Goal: Feedback & Contribution: Contribute content

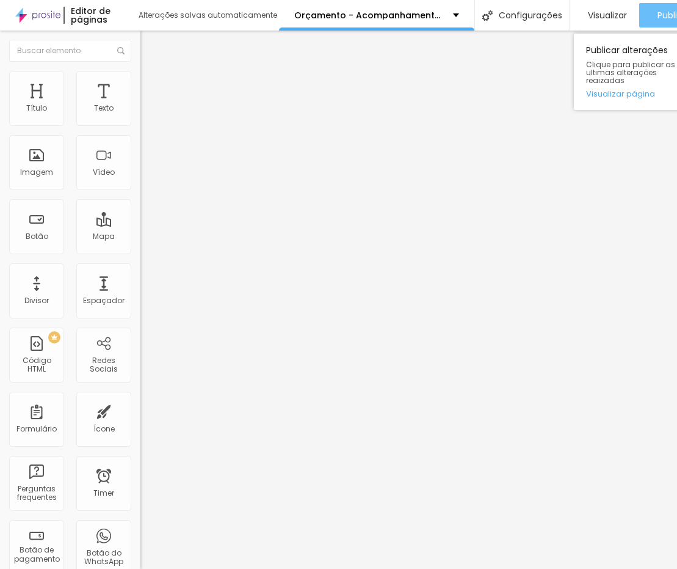
click at [571, 21] on button "Publicar" at bounding box center [675, 15] width 70 height 24
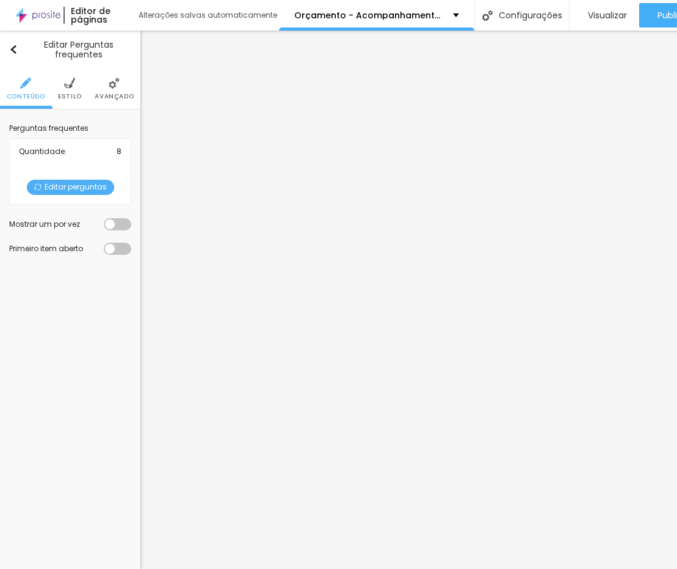
click at [73, 188] on span "Editar perguntas" at bounding box center [70, 187] width 87 height 15
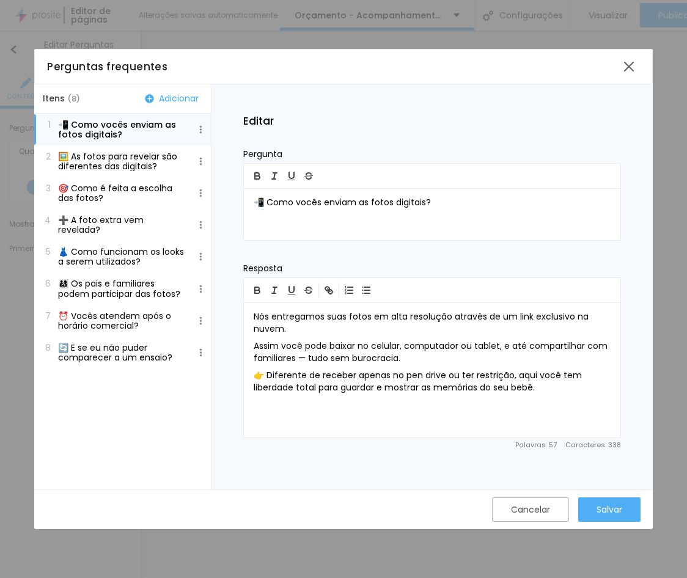
click at [121, 247] on p "👗 Como funcionam os looks a serem utilizados?" at bounding box center [121, 257] width 127 height 20
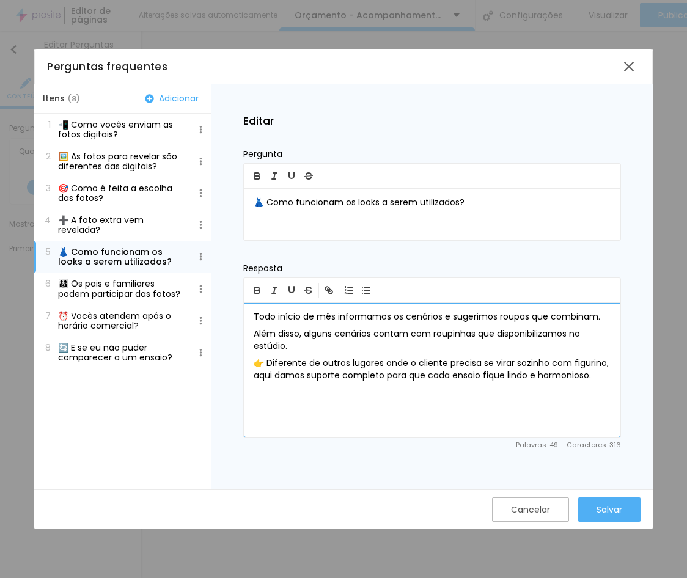
click at [305, 323] on p "Todo início de mês informamos os cenários e sugerimos roupas que combinam." at bounding box center [431, 317] width 357 height 12
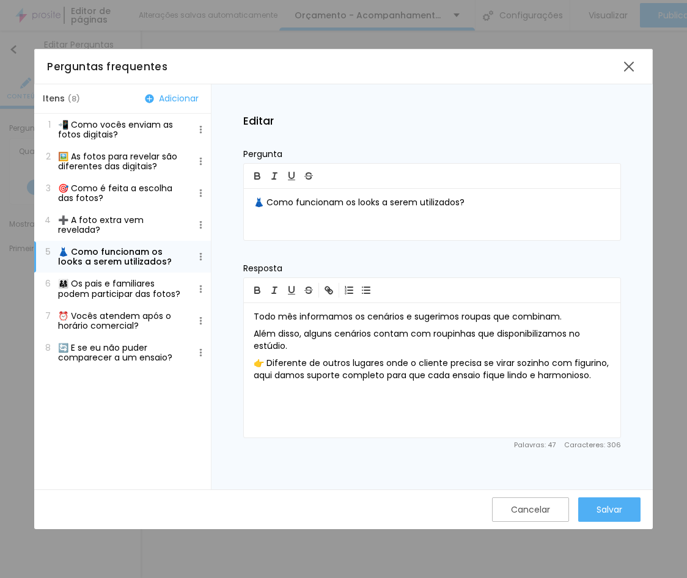
click at [108, 289] on p "👨‍👩‍👧 Os pais e familiares podem participar das fotos?" at bounding box center [121, 289] width 127 height 20
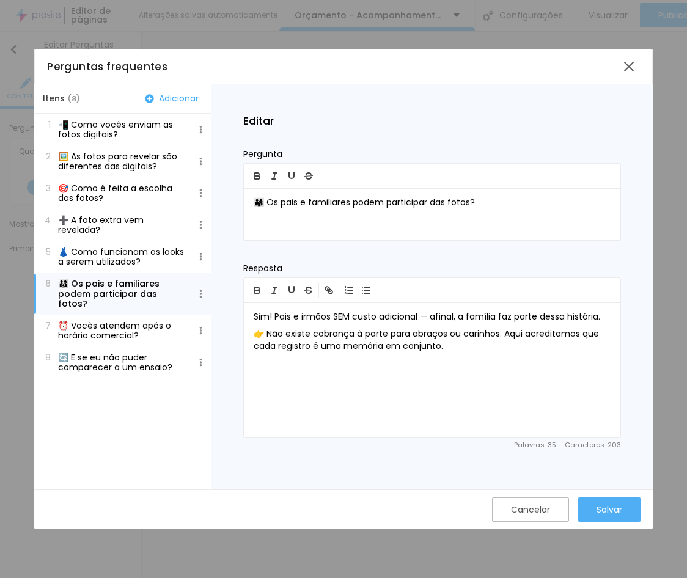
click at [106, 326] on p "⏰ Vocês atendem após o horário comercial?" at bounding box center [121, 331] width 127 height 20
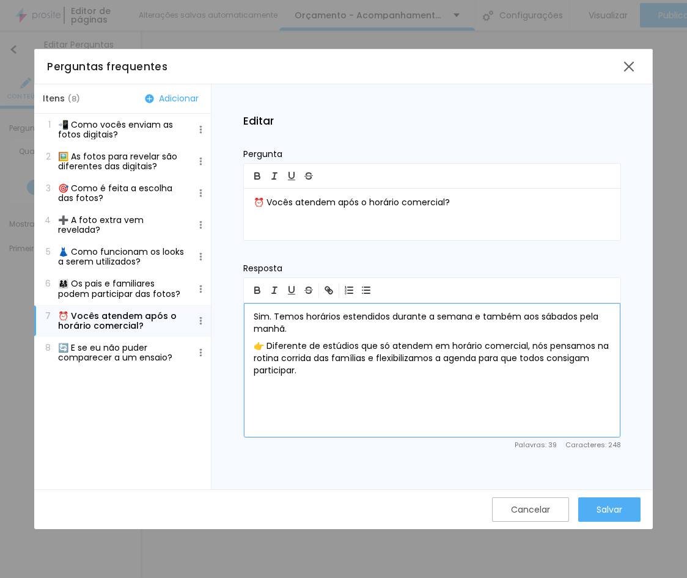
click at [486, 316] on p "Sim. Temos horários estendidos durante a semana e também aos sábados pela manhã." at bounding box center [431, 323] width 357 height 24
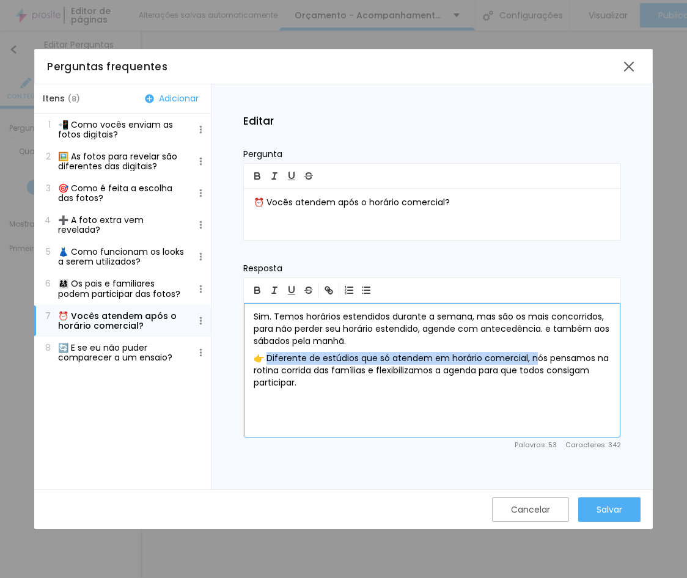
drag, startPoint x: 535, startPoint y: 357, endPoint x: 268, endPoint y: 352, distance: 267.0
click at [268, 352] on p "👉 Diferente de estúdios que só atendem em horário comercial, nós pensamos na ro…" at bounding box center [431, 370] width 357 height 37
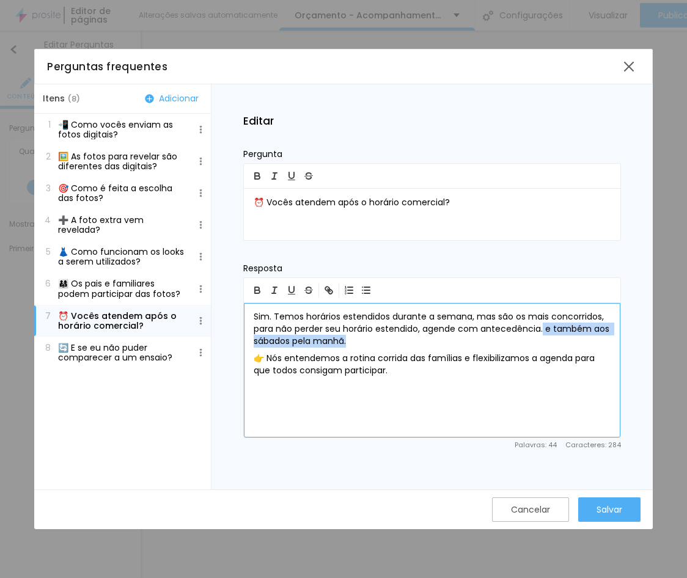
drag, startPoint x: 544, startPoint y: 326, endPoint x: 563, endPoint y: 341, distance: 24.7
click at [563, 341] on p "Sim. Temos horários estendidos durante a semana, mas são os mais concorridos, p…" at bounding box center [431, 329] width 357 height 37
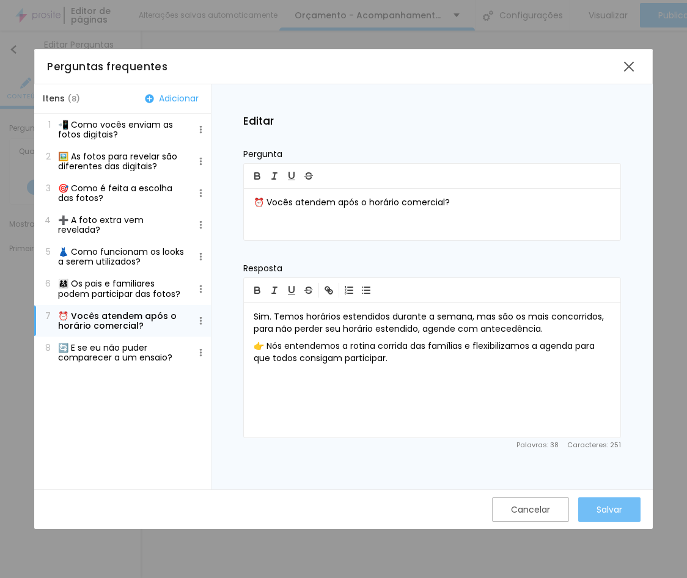
click at [571, 512] on button "Salvar" at bounding box center [609, 509] width 62 height 24
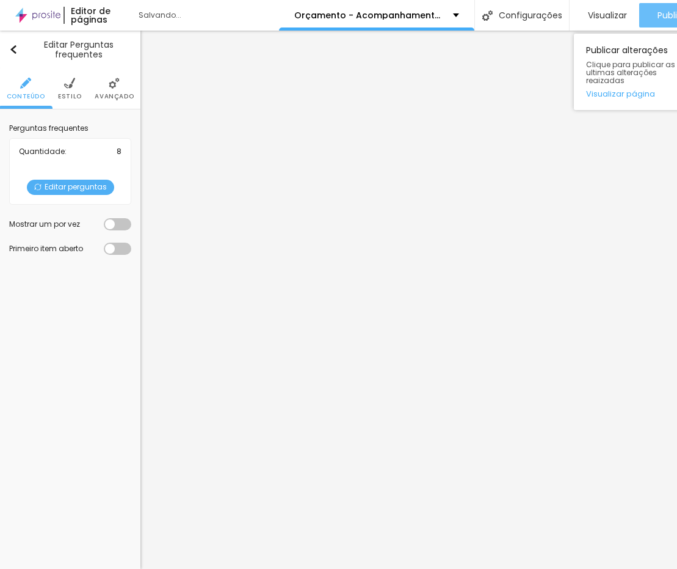
click at [571, 14] on button "Publicar" at bounding box center [675, 15] width 70 height 24
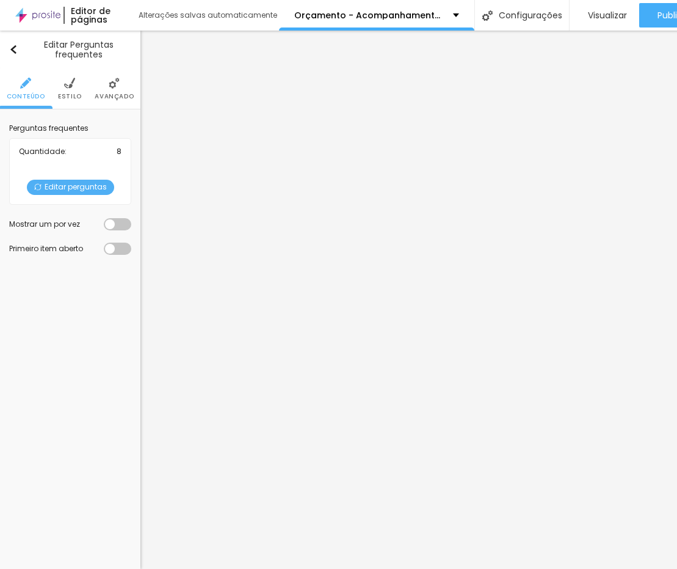
click at [83, 187] on span "Editar perguntas" at bounding box center [70, 187] width 87 height 15
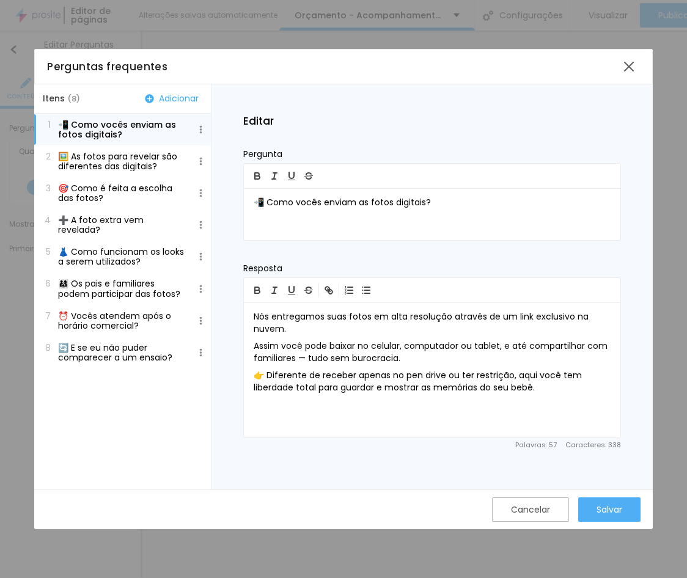
click at [120, 261] on p "👗 Como funcionam os looks a serem utilizados?" at bounding box center [121, 257] width 127 height 20
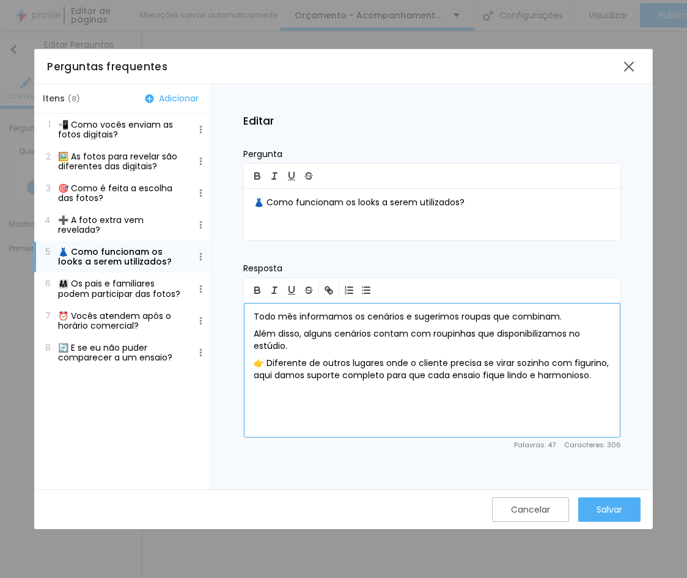
click at [416, 379] on p "👉 Diferente de outros lugares onde o cliente precisa se virar sozinho com figur…" at bounding box center [431, 369] width 357 height 24
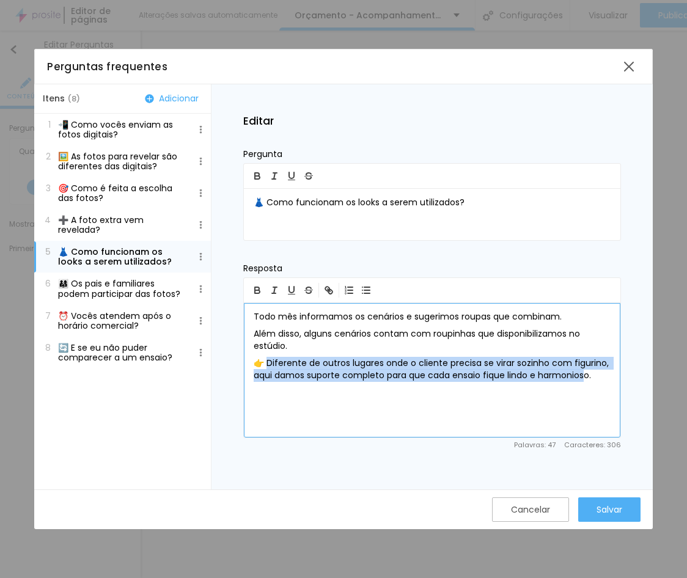
drag, startPoint x: 587, startPoint y: 374, endPoint x: 267, endPoint y: 357, distance: 320.5
click at [267, 357] on p "👉 Diferente de outros lugares onde o cliente precisa se virar sozinho com figur…" at bounding box center [431, 369] width 357 height 24
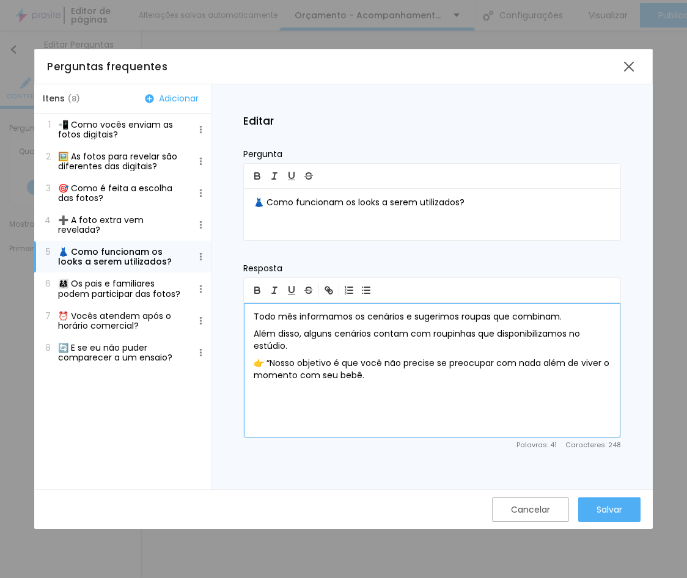
click at [270, 360] on p "👉 “Nosso objetivo é que você não precise se preocupar com nada além de viver o …" at bounding box center [431, 369] width 357 height 24
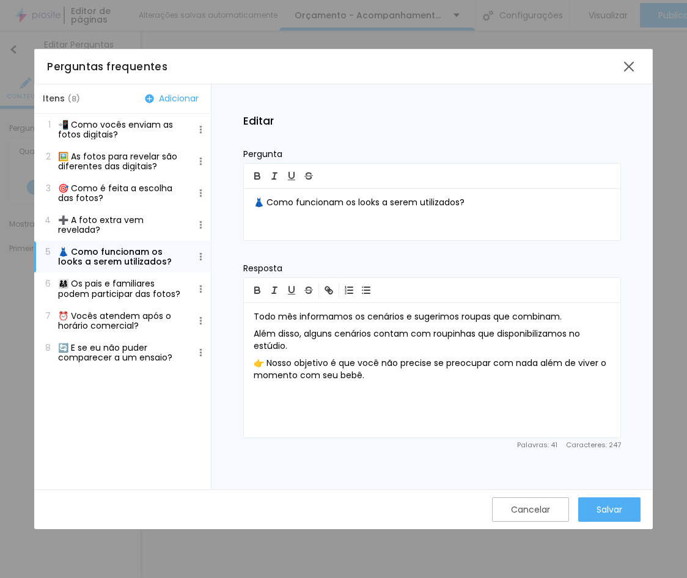
click at [98, 319] on p "⏰ Vocês atendem após o horário comercial?" at bounding box center [121, 321] width 127 height 20
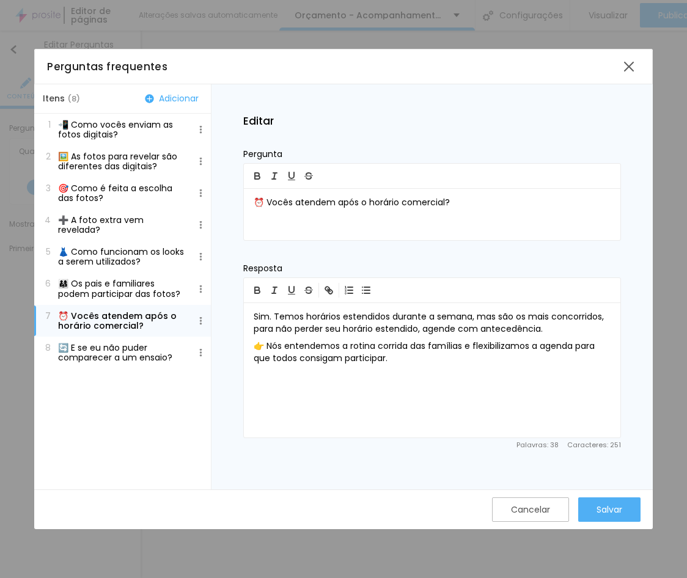
click at [101, 289] on p "👨‍👩‍👧 Os pais e familiares podem participar das fotos?" at bounding box center [121, 289] width 127 height 20
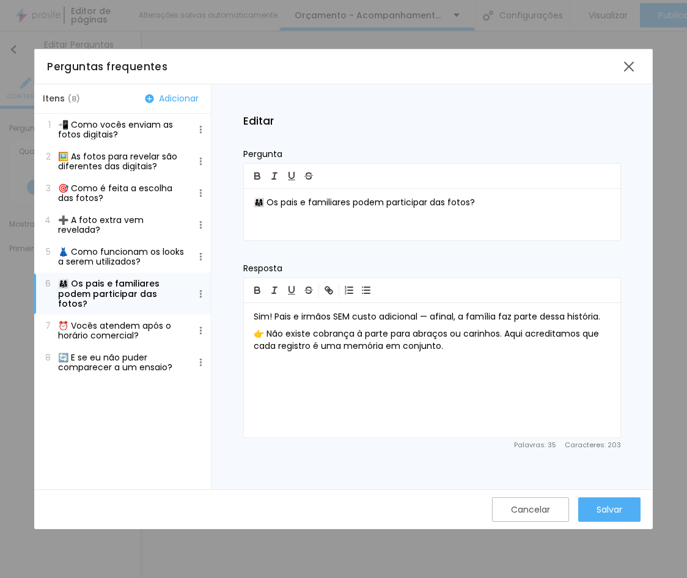
click at [101, 256] on p "👗 Como funcionam os looks a serem utilizados?" at bounding box center [121, 257] width 127 height 20
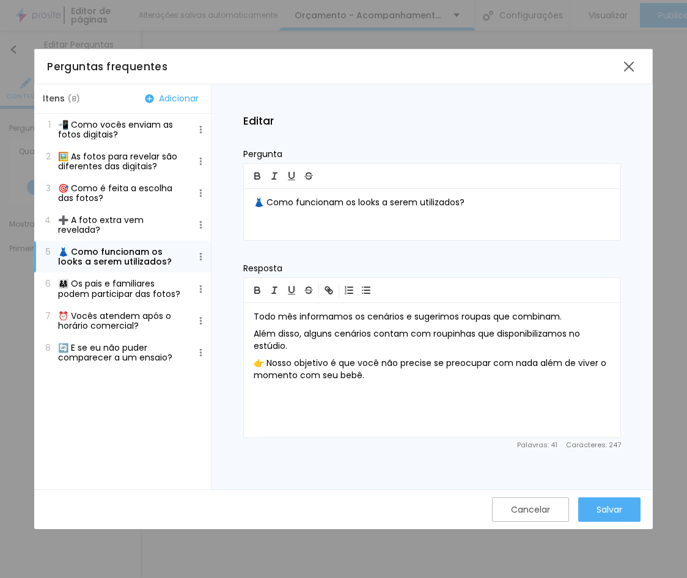
click at [82, 322] on p "⏰ Vocês atendem após o horário comercial?" at bounding box center [121, 321] width 127 height 20
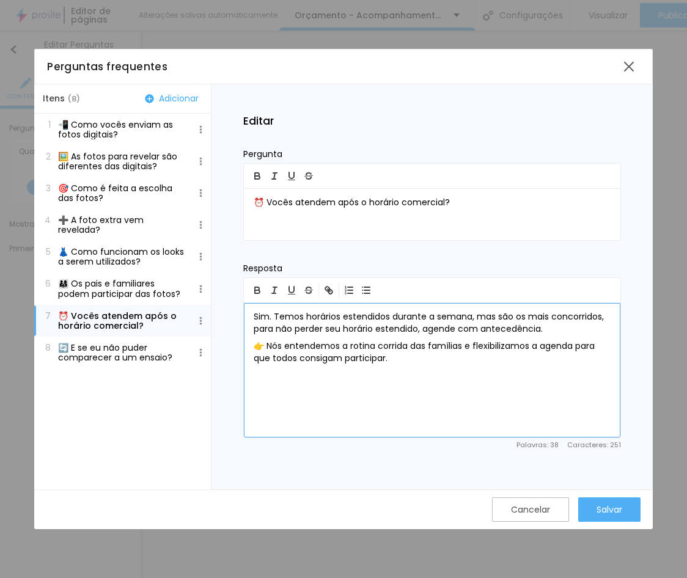
click at [425, 323] on p "Sim. Temos horários estendidos durante a semana, mas são os mais concorridos, p…" at bounding box center [431, 323] width 357 height 24
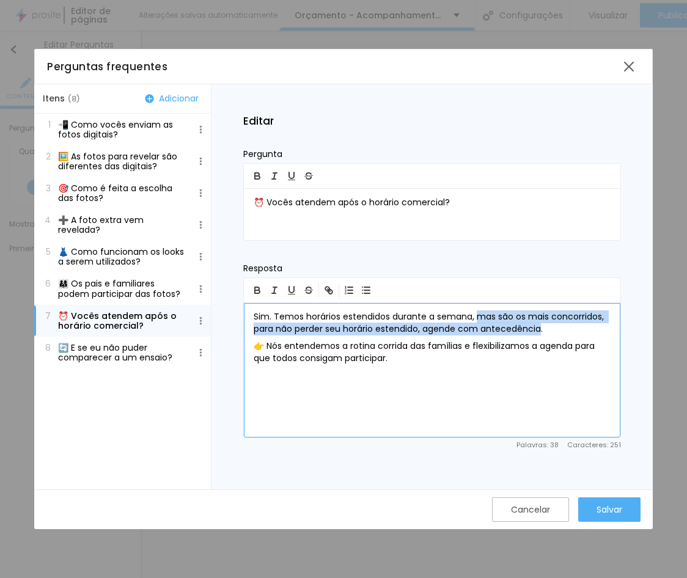
drag, startPoint x: 476, startPoint y: 314, endPoint x: 539, endPoint y: 329, distance: 64.7
click at [539, 329] on p "Sim. Temos horários estendidos durante a semana, mas são os mais concorridos, p…" at bounding box center [431, 323] width 357 height 24
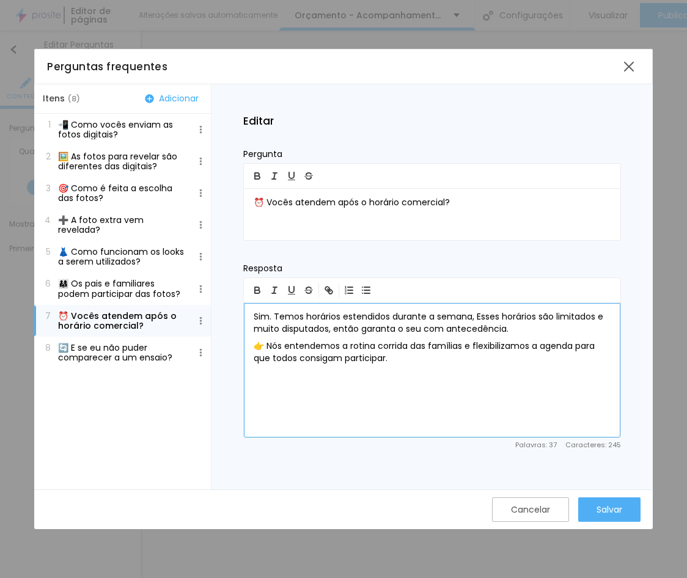
click at [476, 312] on p "Sim. Temos horários estendidos durante a semana, Esses horários são limitados e…" at bounding box center [431, 323] width 357 height 24
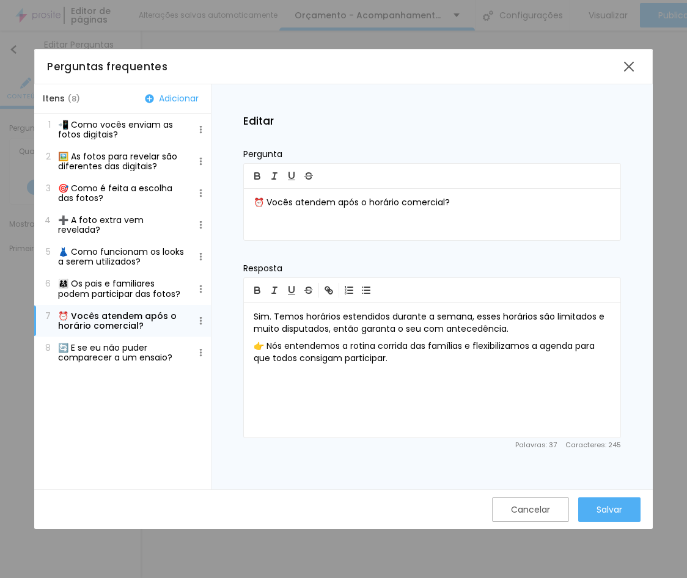
click at [144, 312] on p "⏰ Vocês atendem após o horário comercial?" at bounding box center [121, 321] width 127 height 20
click at [120, 354] on p "🔄 E se eu não puder comparecer a um ensaio?" at bounding box center [121, 353] width 127 height 20
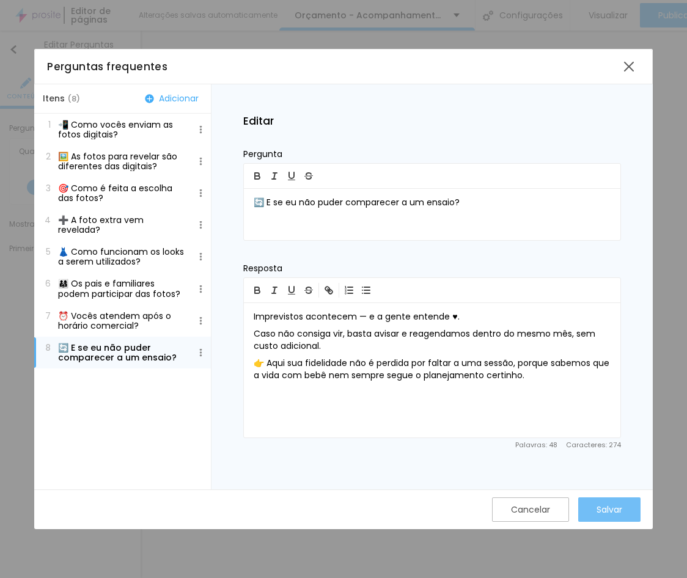
click at [571, 513] on div "Salvar" at bounding box center [609, 510] width 26 height 10
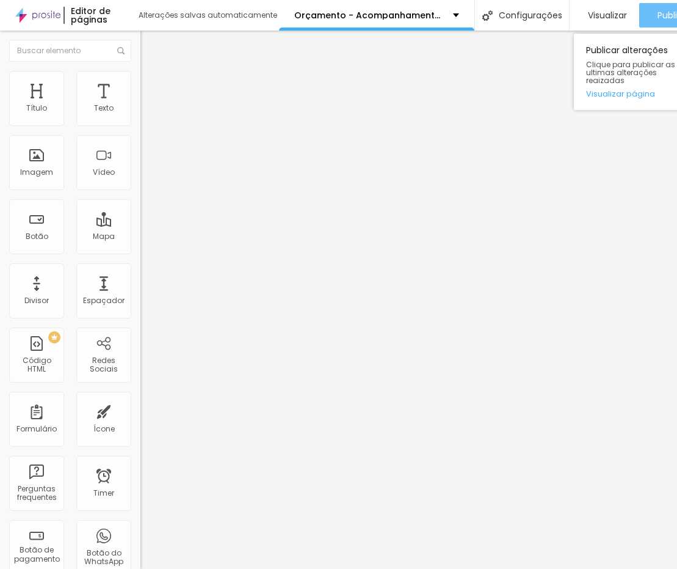
click at [571, 16] on span "Publicar" at bounding box center [675, 15] width 34 height 10
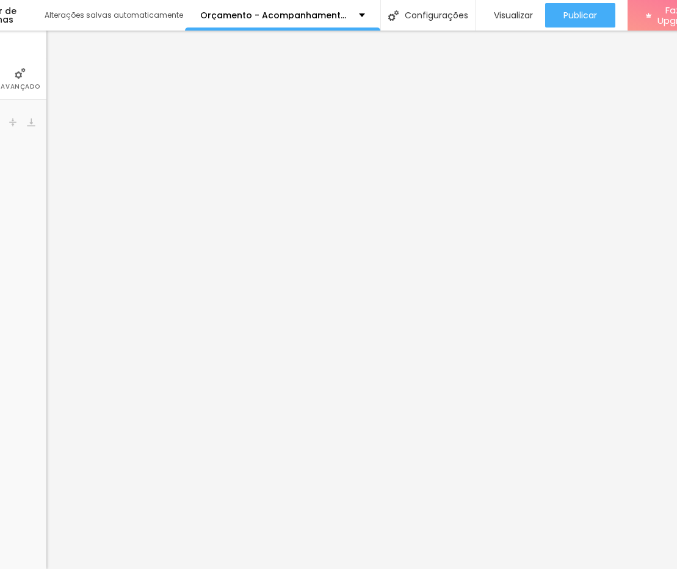
scroll to position [9, 94]
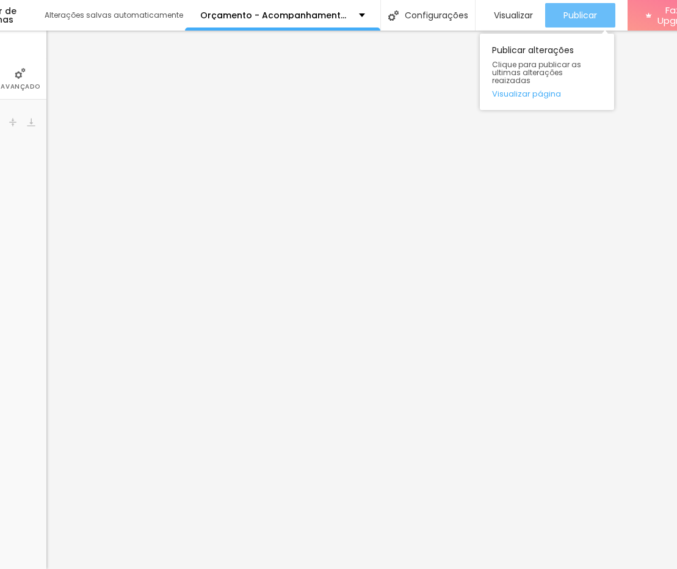
click at [571, 3] on button "Publicar" at bounding box center [580, 15] width 70 height 24
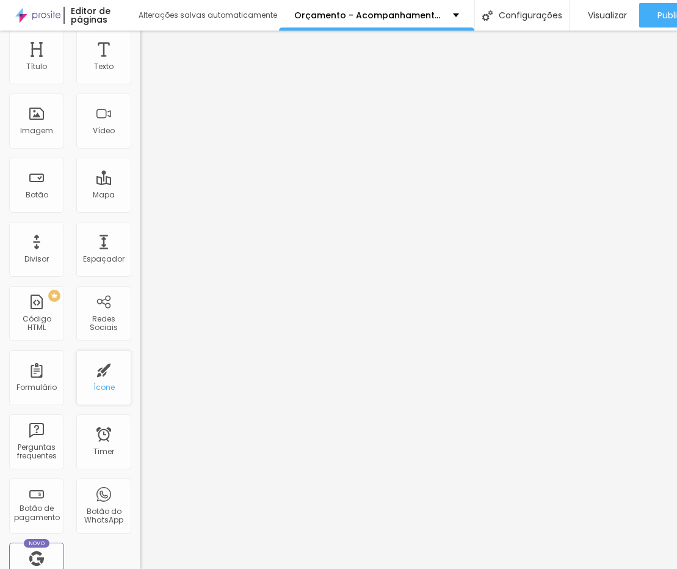
scroll to position [122, 0]
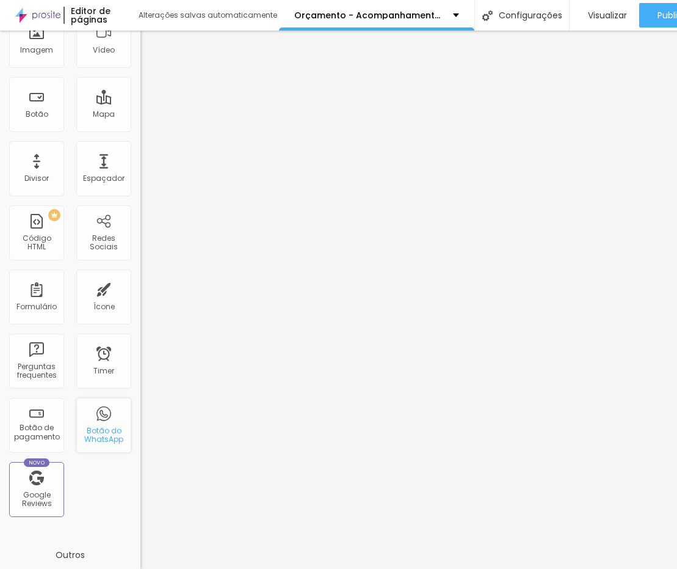
click at [101, 434] on div "Botão do WhatsApp" at bounding box center [103, 435] width 48 height 18
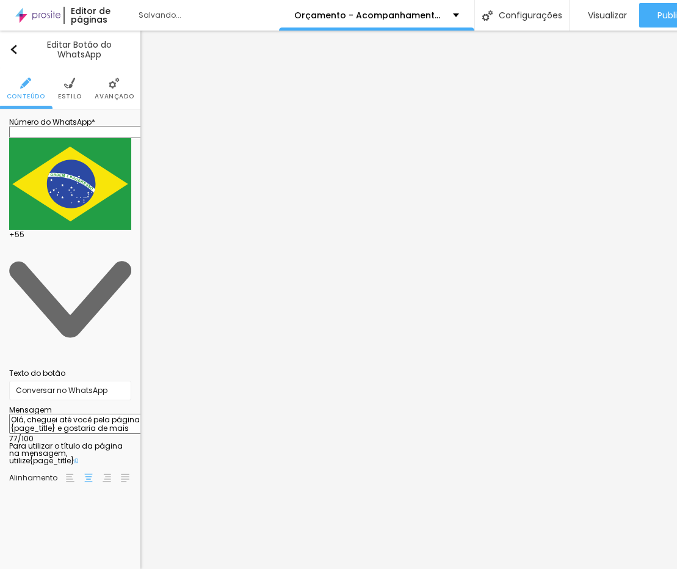
scroll to position [0, 0]
click at [88, 138] on input "text" at bounding box center [82, 132] width 147 height 12
type input "[PHONE_NUMBER]"
click at [90, 381] on input "Conversar no WhatsApp" at bounding box center [70, 391] width 122 height 20
paste input "Quero reservar meu ensaio"
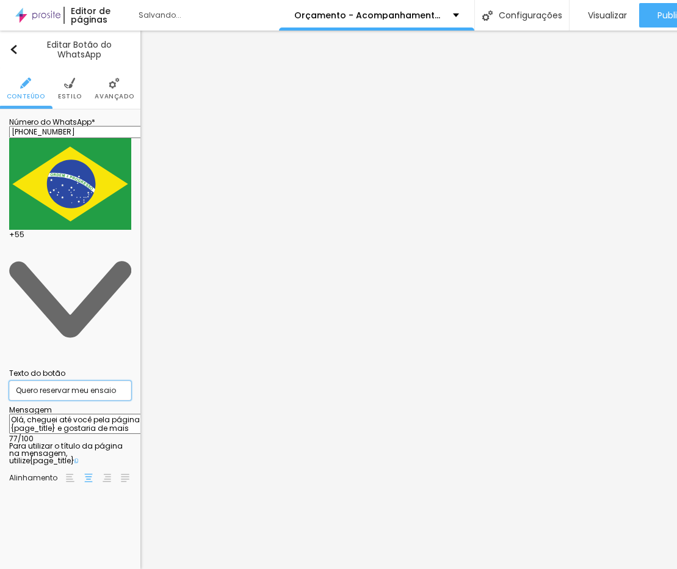
type input "Quero reservar meu ensaio"
click at [62, 89] on li "Estilo" at bounding box center [70, 88] width 24 height 40
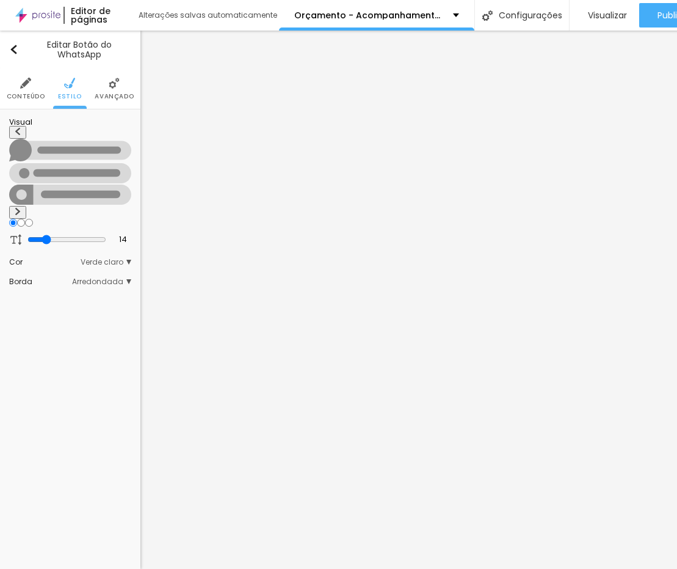
click at [21, 208] on img at bounding box center [17, 211] width 7 height 7
radio input "false"
click at [21, 208] on img at bounding box center [17, 211] width 7 height 7
radio input "false"
radio input "true"
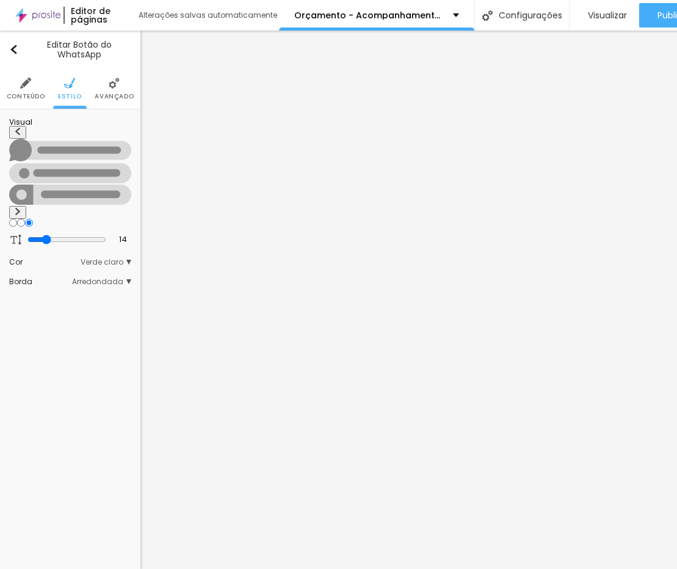
click at [21, 208] on img at bounding box center [17, 211] width 7 height 7
radio input "true"
radio input "false"
click at [21, 208] on img at bounding box center [17, 211] width 7 height 7
radio input "false"
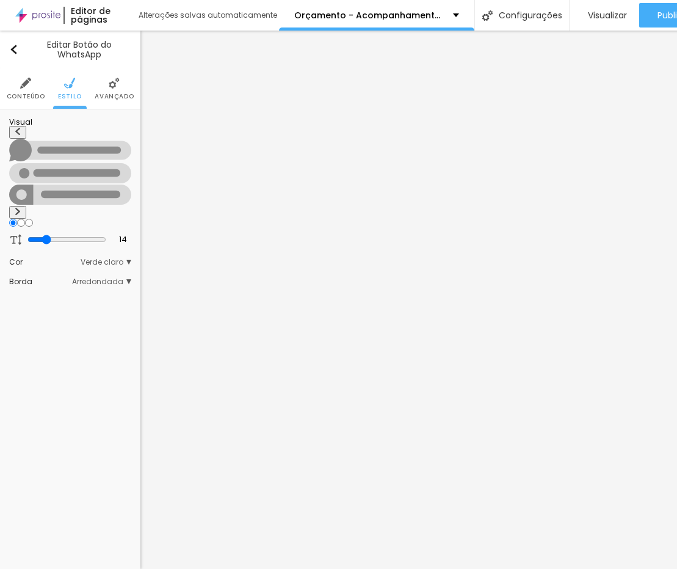
radio input "true"
click at [120, 278] on span "Arredondada" at bounding box center [101, 281] width 59 height 7
click at [59, 294] on span "Reta" at bounding box center [54, 299] width 17 height 10
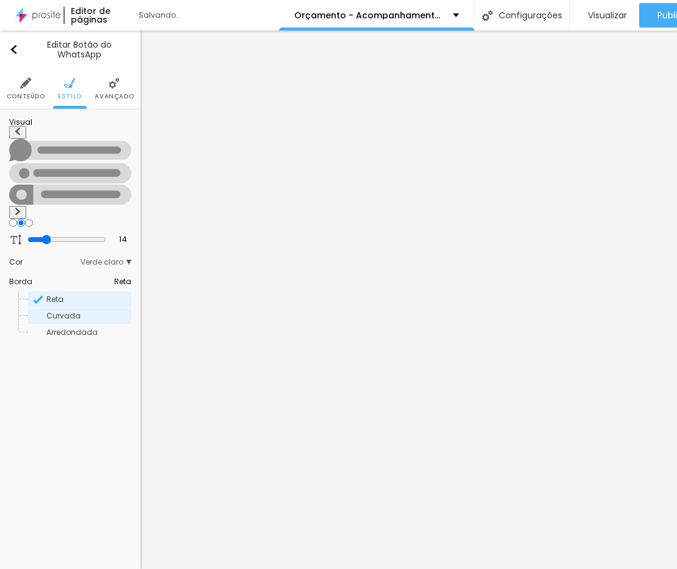
click at [56, 310] on span "Curvada" at bounding box center [63, 315] width 34 height 10
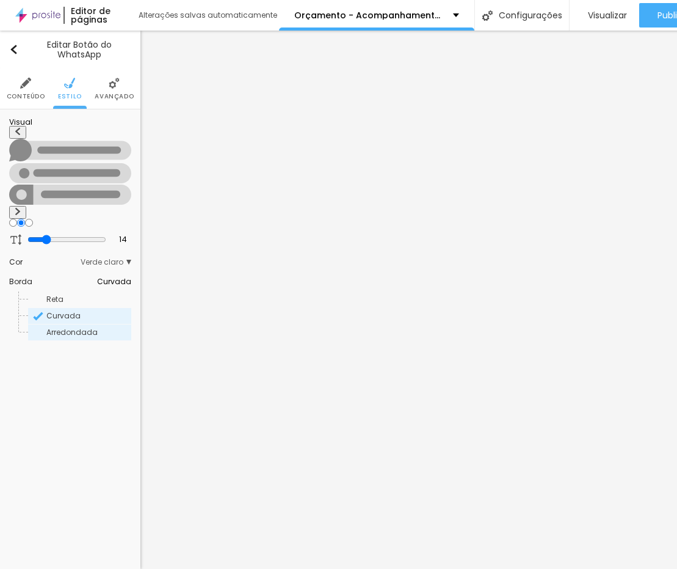
click at [60, 327] on span "Arredondada" at bounding box center [71, 332] width 51 height 10
click at [123, 258] on span "Verde claro" at bounding box center [106, 261] width 51 height 7
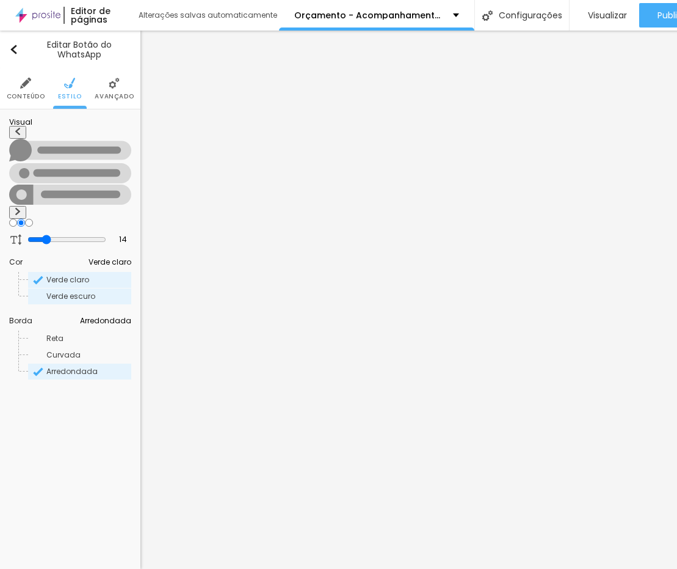
click at [72, 291] on span "Verde escuro" at bounding box center [70, 296] width 49 height 10
click at [77, 274] on span "Verde claro" at bounding box center [67, 279] width 43 height 10
click at [120, 96] on span "Avançado" at bounding box center [114, 96] width 39 height 6
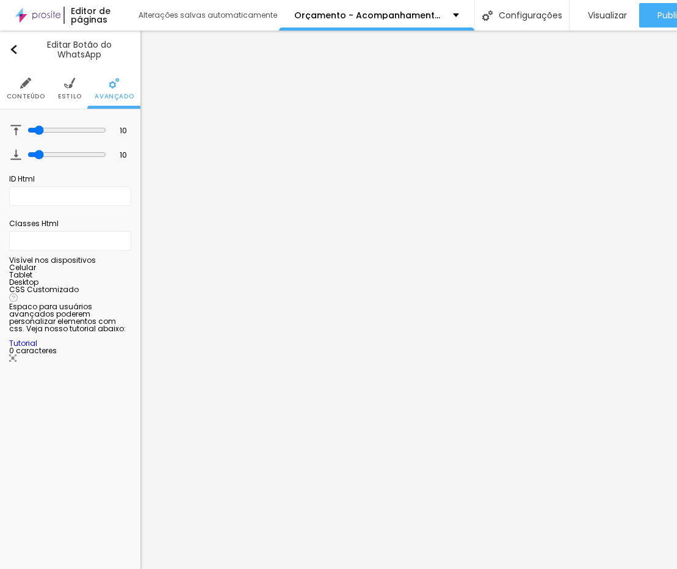
click at [22, 93] on span "Conteúdo" at bounding box center [26, 96] width 38 height 6
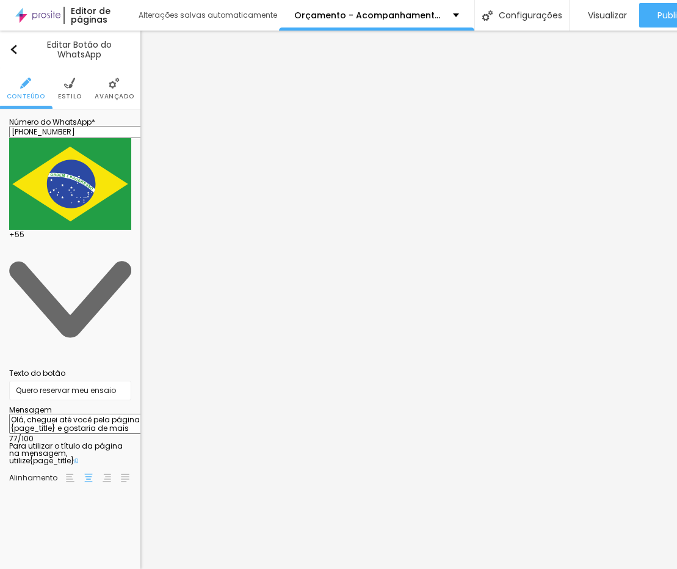
drag, startPoint x: 34, startPoint y: 211, endPoint x: 95, endPoint y: 262, distance: 79.3
click at [95, 414] on textarea "Olá, cheguei até você pela página {page_title} e gostaria de mais informações" at bounding box center [78, 424] width 138 height 21
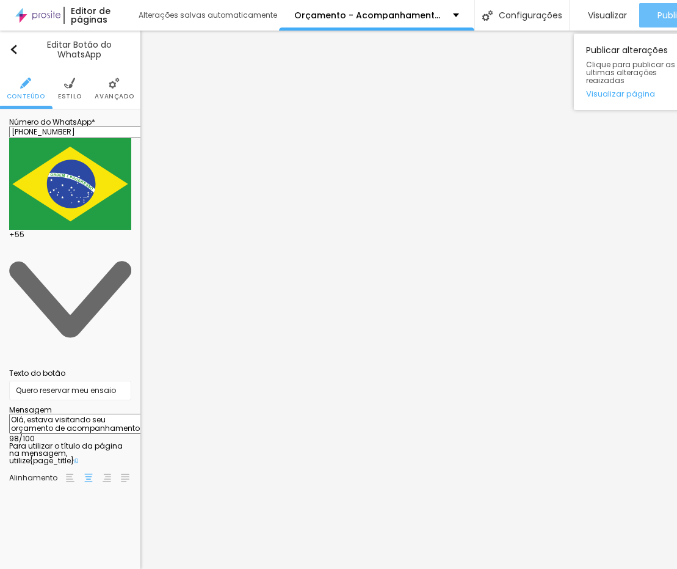
type textarea "Olá, estava visitando seu orçamento de acompanhamento infantil e gostaria de re…"
click at [571, 18] on button "Publicar" at bounding box center [675, 15] width 70 height 24
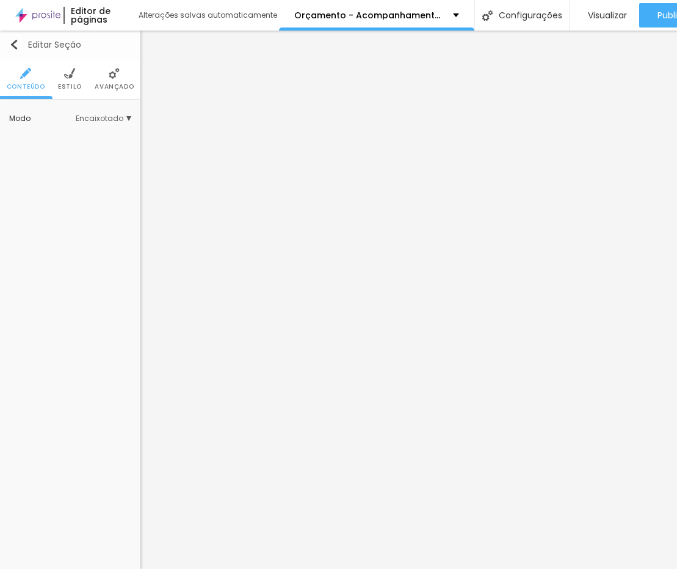
click at [16, 43] on img "button" at bounding box center [14, 45] width 10 height 10
click at [15, 46] on img "button" at bounding box center [14, 45] width 10 height 10
click at [95, 72] on li "Avançado" at bounding box center [101, 79] width 39 height 40
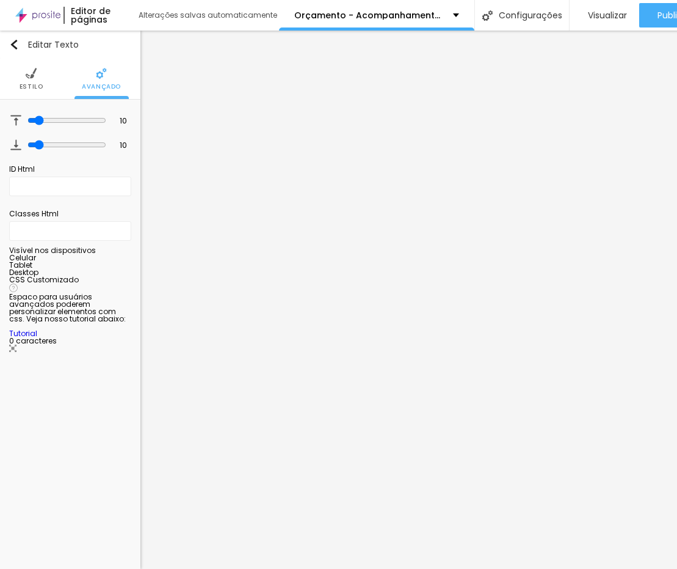
click at [83, 404] on div at bounding box center [70, 400] width 122 height 94
paste textarea
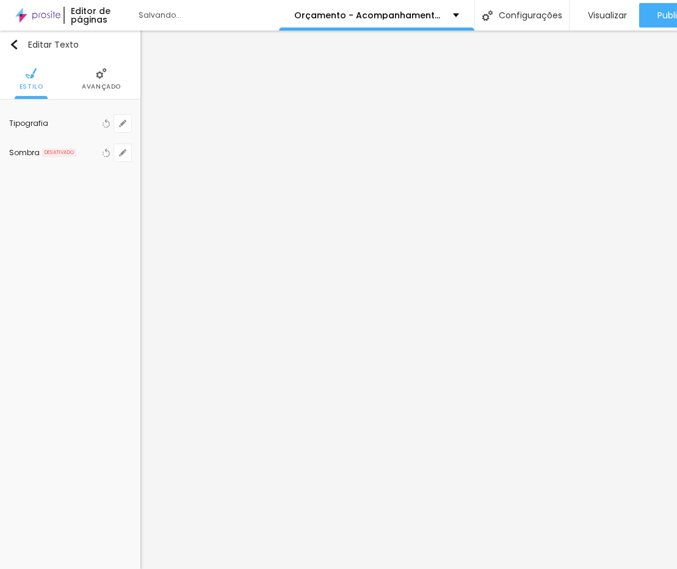
click at [85, 67] on li "Avançado" at bounding box center [101, 79] width 39 height 40
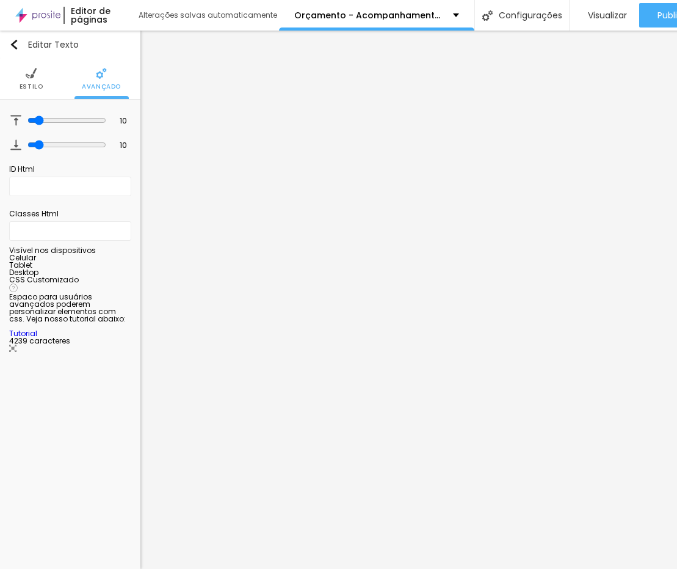
click at [35, 84] on span "Estilo" at bounding box center [32, 87] width 24 height 6
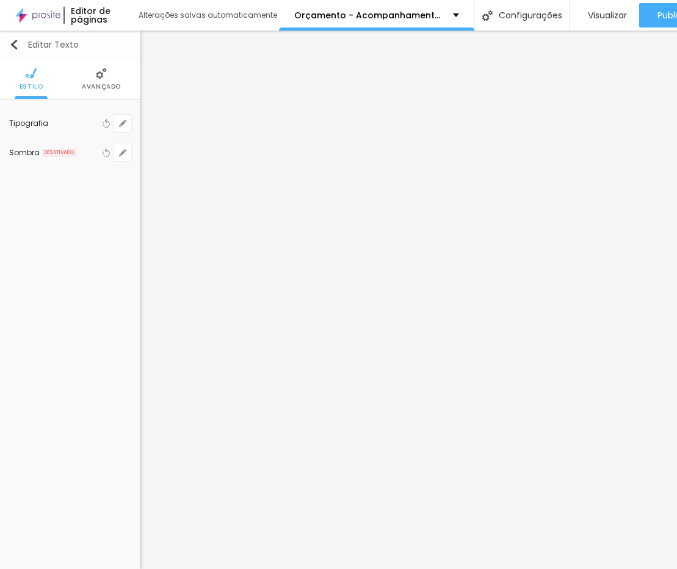
click at [18, 40] on img "button" at bounding box center [14, 45] width 10 height 10
click at [99, 70] on li "Avançado" at bounding box center [101, 79] width 39 height 40
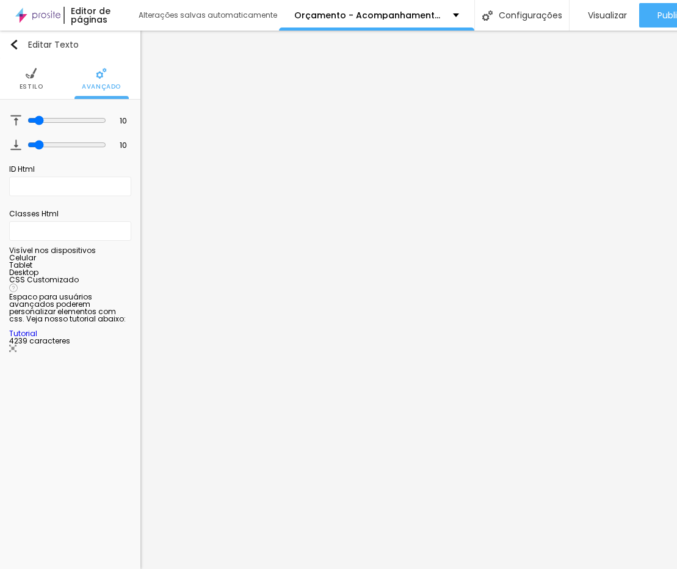
click at [100, 395] on div "/* ================================ Studio F2 – Tabela de Pacotes Versão: 1.0 =…" at bounding box center [158, 400] width 299 height 94
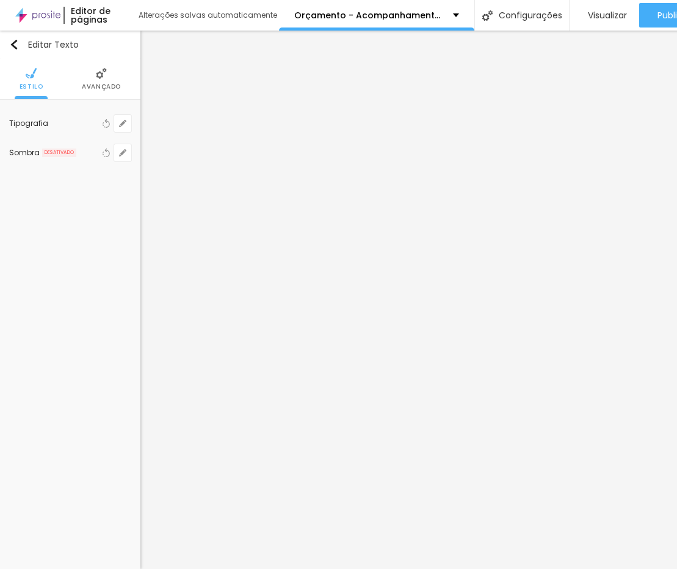
click at [96, 59] on li "Avançado" at bounding box center [101, 79] width 39 height 40
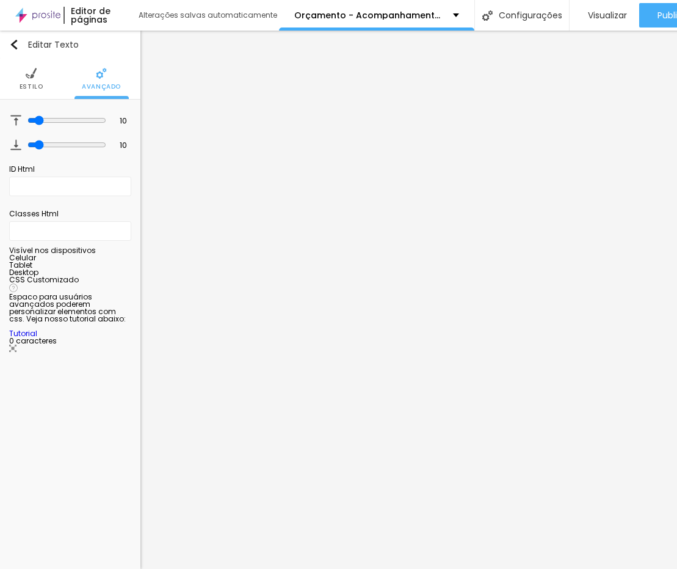
click at [54, 377] on div at bounding box center [70, 400] width 122 height 94
paste textarea
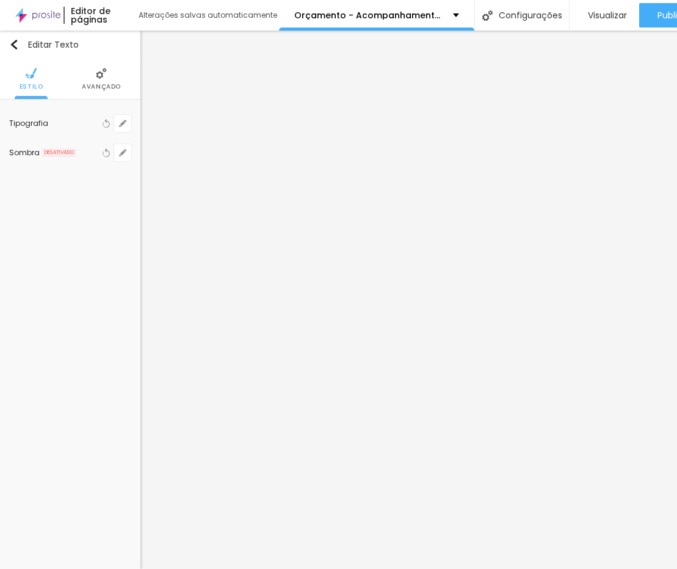
click at [97, 70] on img at bounding box center [101, 73] width 11 height 11
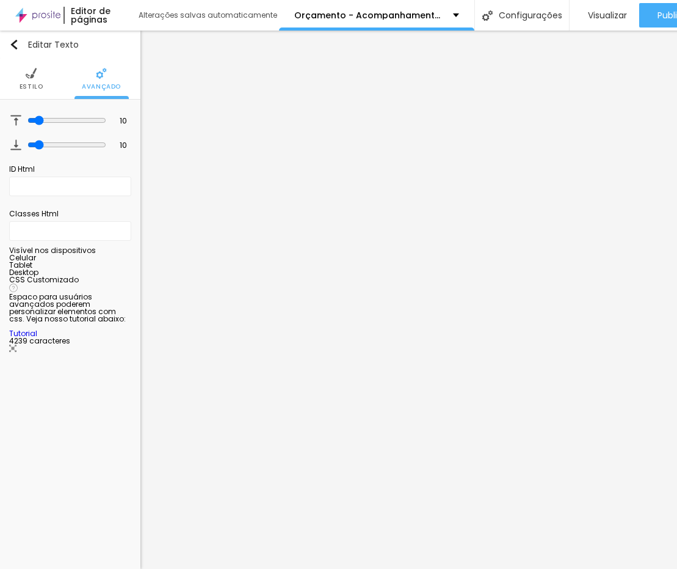
click at [16, 351] on img at bounding box center [12, 348] width 7 height 7
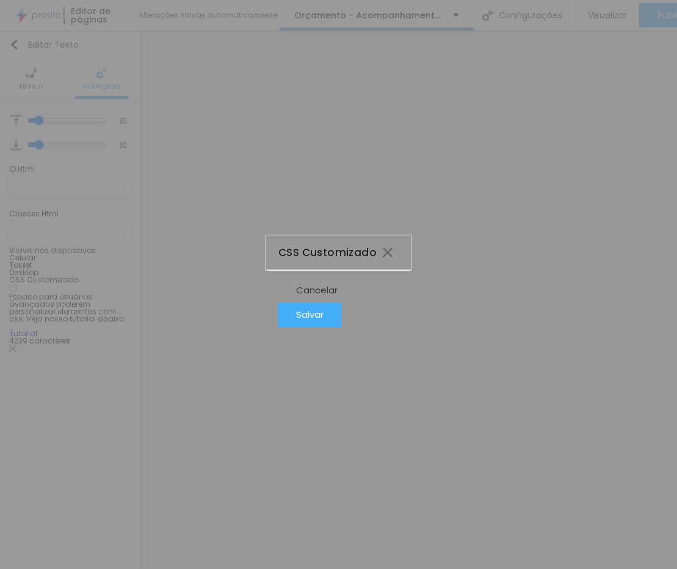
scroll to position [0, 0]
click at [299, 318] on div "/* ================================ Studio F2 – Tabela de Pacotes Versão: 1.0 =…" at bounding box center [524, 436] width 451 height 323
click at [343, 300] on div "Cancelar" at bounding box center [322, 295] width 42 height 10
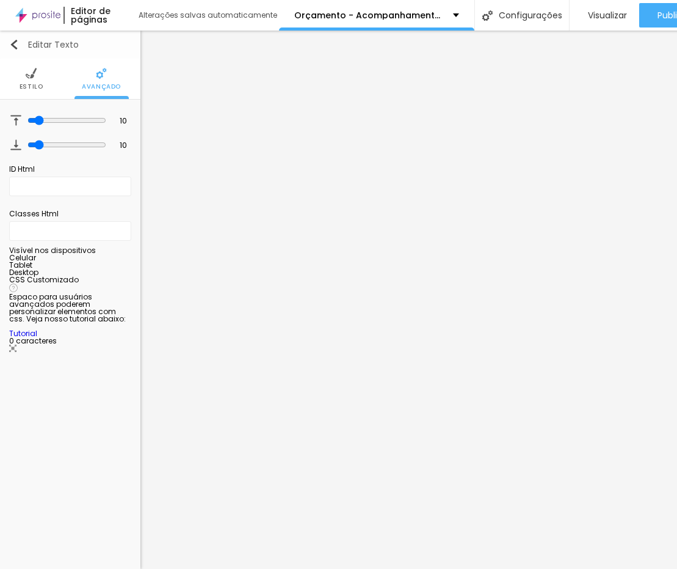
click at [12, 43] on img "button" at bounding box center [14, 45] width 10 height 10
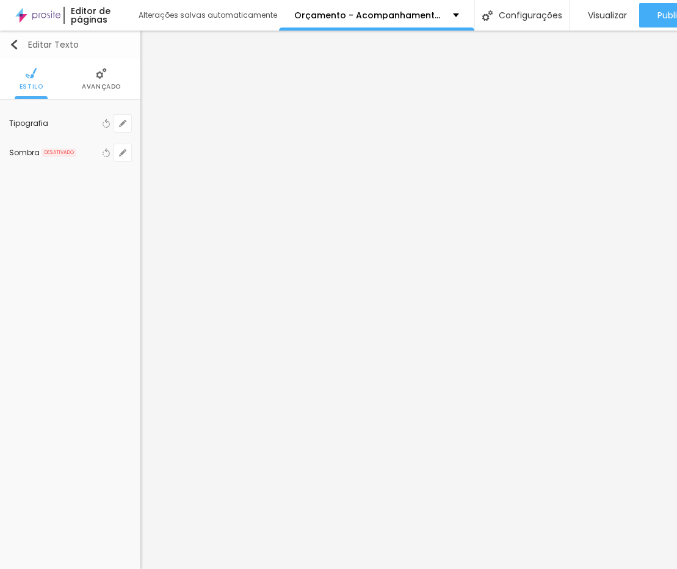
click at [21, 40] on div "Editar Texto" at bounding box center [44, 45] width 70 height 10
click at [50, 160] on div at bounding box center [70, 179] width 122 height 94
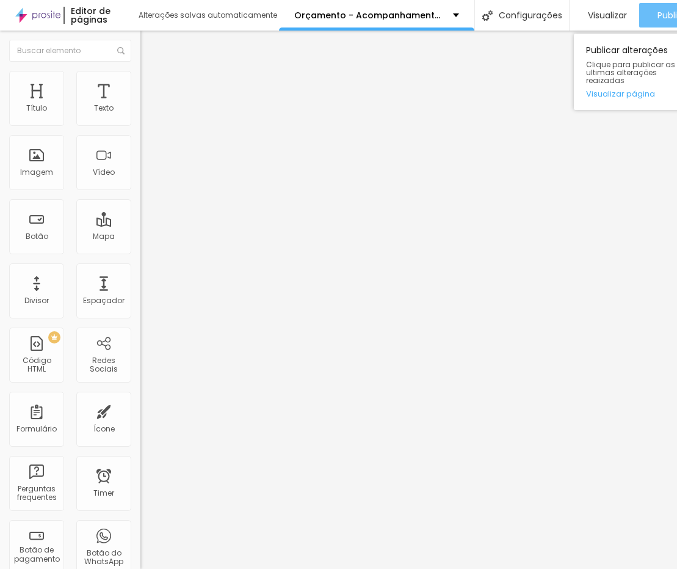
click at [571, 10] on span "Publicar" at bounding box center [675, 15] width 34 height 10
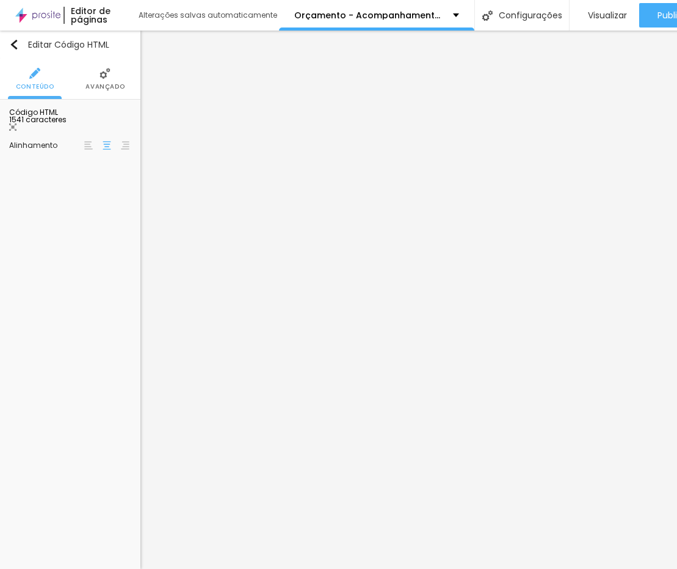
click at [16, 128] on img at bounding box center [12, 126] width 7 height 7
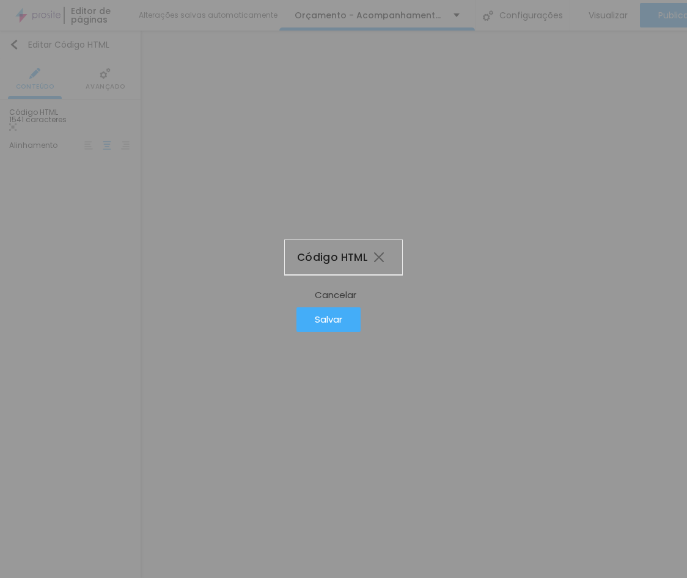
click at [356, 290] on div "< div class = "f2-pricing" > < div class = "f2-grid" > <!-- Avulso --> < articl…" at bounding box center [538, 436] width 451 height 323
click at [360, 332] on button "Salvar" at bounding box center [328, 319] width 64 height 24
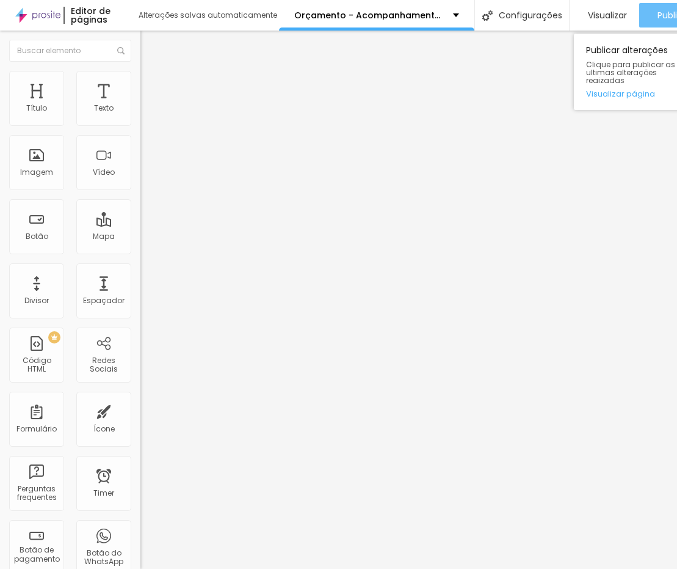
click at [571, 12] on span "Publicar" at bounding box center [675, 15] width 34 height 10
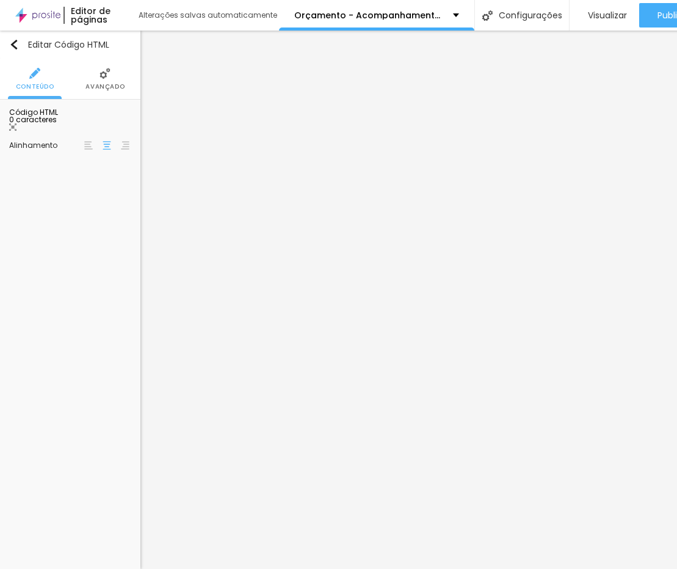
click at [103, 169] on div at bounding box center [70, 179] width 122 height 94
click at [103, 84] on span "Avançado" at bounding box center [105, 87] width 39 height 6
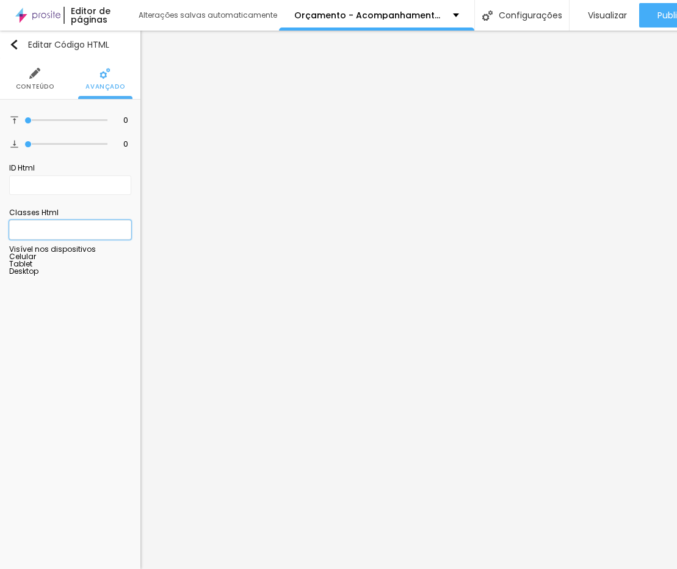
click at [67, 231] on input "text" at bounding box center [70, 230] width 122 height 20
click at [65, 184] on input "text" at bounding box center [70, 185] width 122 height 20
click at [34, 86] on span "Conteúdo" at bounding box center [35, 87] width 38 height 6
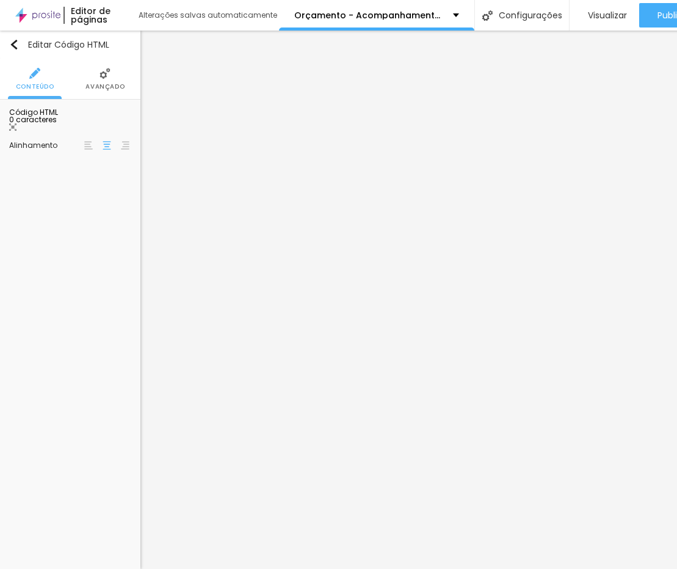
drag, startPoint x: 57, startPoint y: 236, endPoint x: 11, endPoint y: 168, distance: 82.3
click at [11, 168] on div "Código HTML 0 caracteres 1 Insira seu código aqui XXXXXXXXXXXXXXXXXXXXXXXXXXXXX…" at bounding box center [70, 134] width 140 height 68
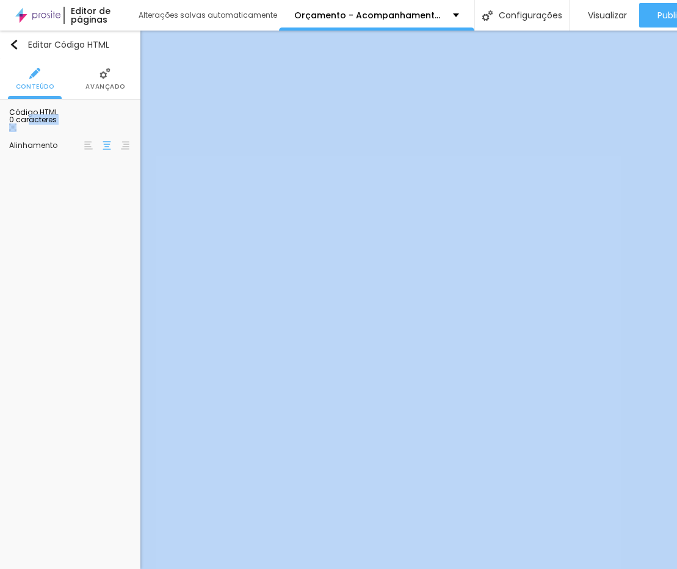
drag, startPoint x: 28, startPoint y: 131, endPoint x: 98, endPoint y: 153, distance: 73.6
click at [98, 132] on div "0 caracteres 1 Insira seu código aqui XXXXXXXXXXXXXXXXXXXXXXXXXXXXXXXXXXXXXXXXX…" at bounding box center [70, 124] width 122 height 16
click at [29, 116] on div "Código HTML" at bounding box center [70, 112] width 122 height 7
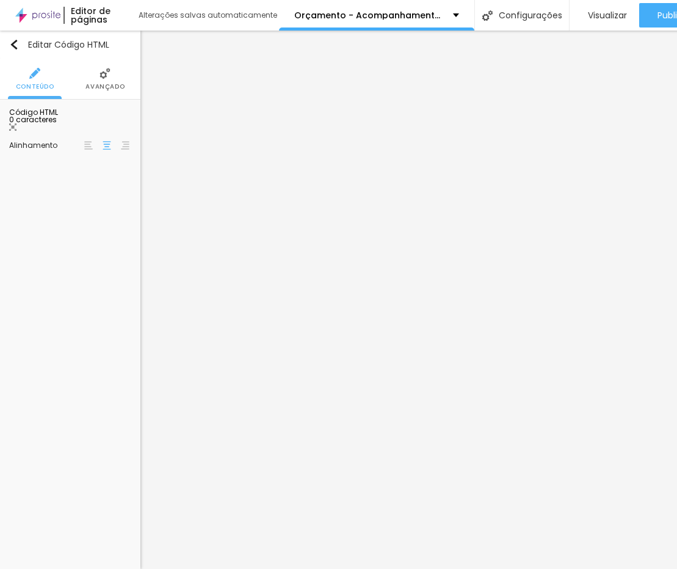
click at [102, 84] on span "Avançado" at bounding box center [105, 87] width 39 height 6
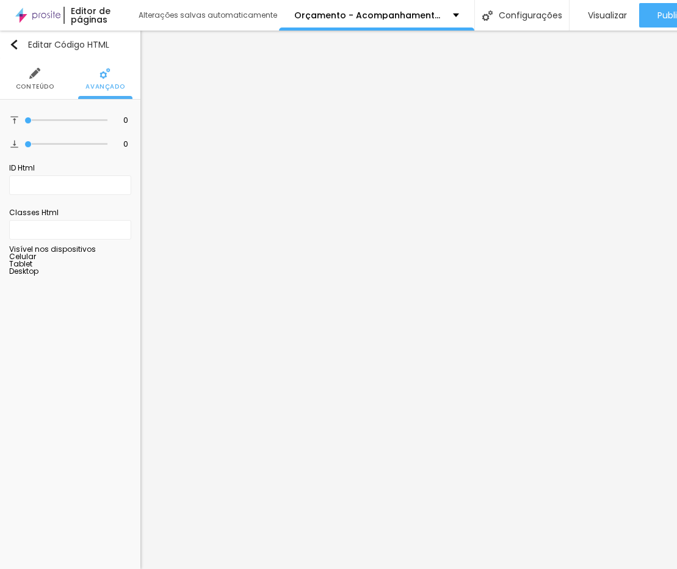
click at [29, 86] on span "Conteúdo" at bounding box center [35, 87] width 38 height 6
click at [46, 73] on li "Conteúdo" at bounding box center [35, 79] width 38 height 40
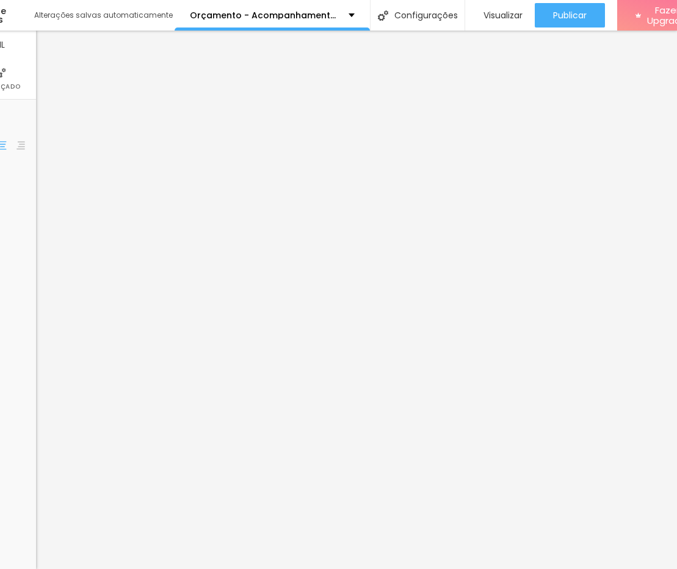
scroll to position [0, 107]
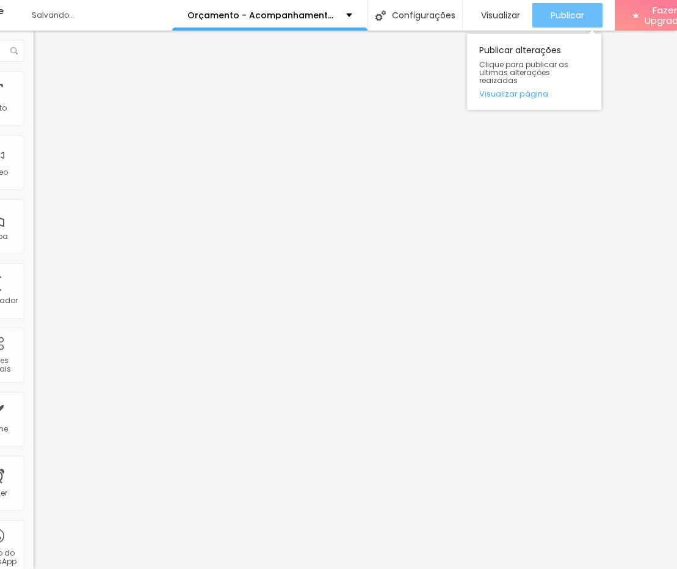
click at [571, 25] on button "Publicar" at bounding box center [568, 15] width 70 height 24
click at [571, 10] on span "Publicar" at bounding box center [568, 15] width 34 height 10
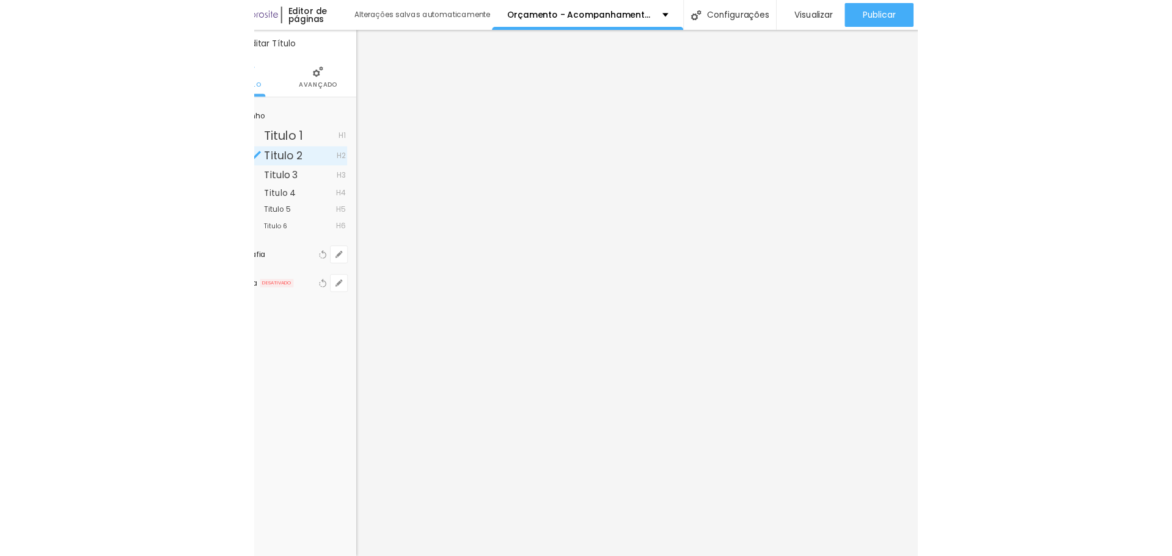
scroll to position [0, 0]
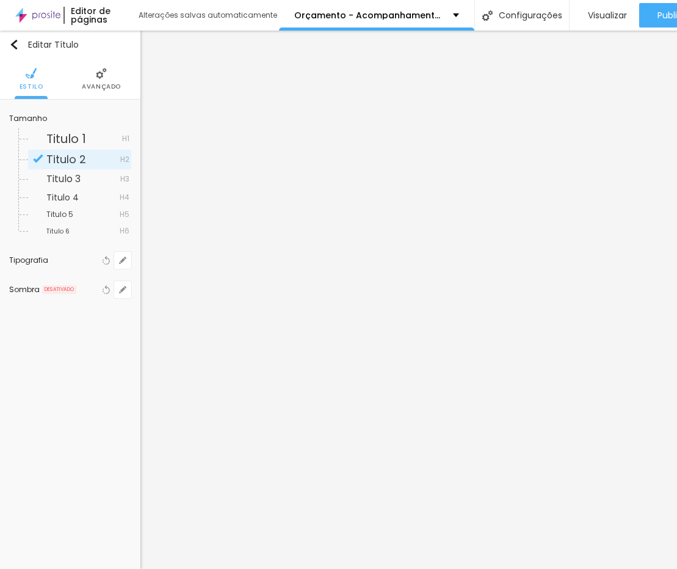
click at [37, 290] on div "Sombra" at bounding box center [24, 289] width 31 height 7
click at [120, 265] on button "button" at bounding box center [122, 260] width 17 height 17
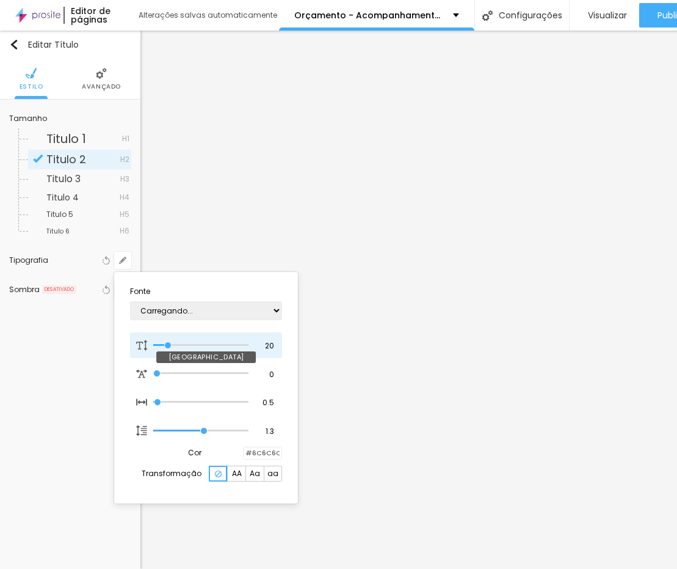
type input "1"
type input "19"
type input "1"
type input "20"
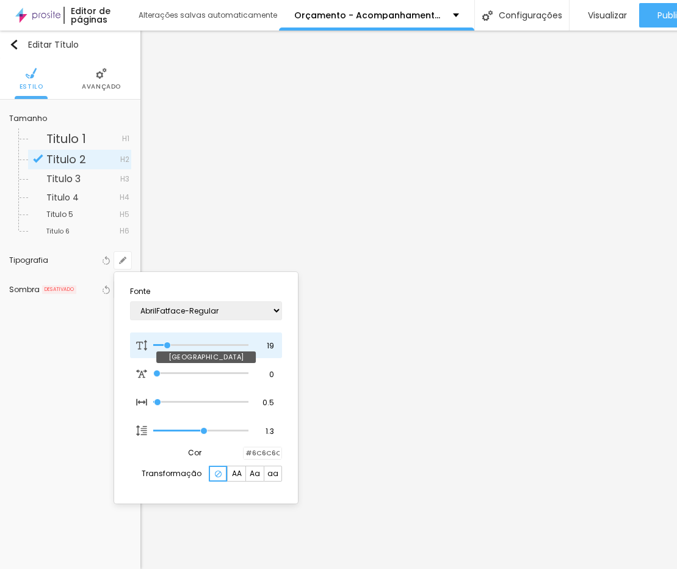
type input "20"
type input "1"
type input "25"
type input "1"
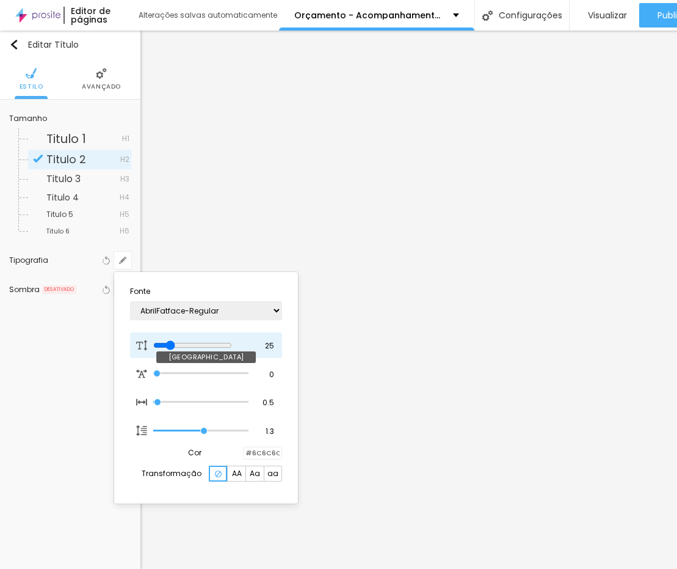
click at [173, 349] on input "range" at bounding box center [192, 345] width 79 height 10
type input "24"
type input "1"
type input "33"
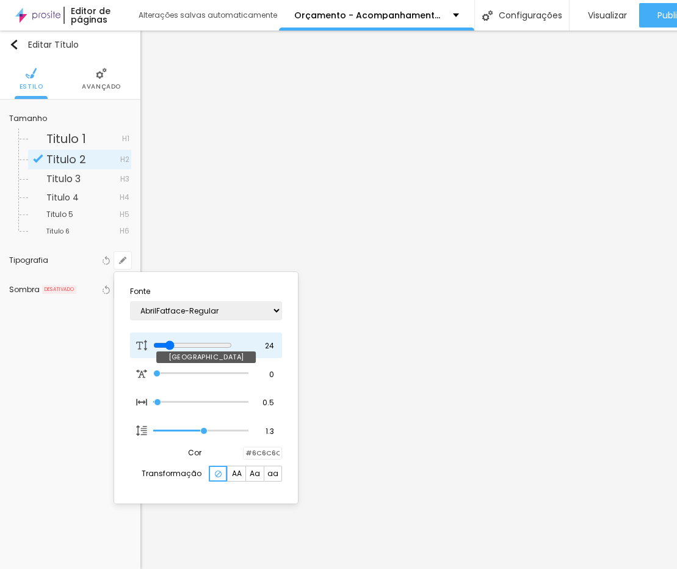
type input "33"
type input "1"
type input "35"
type input "1"
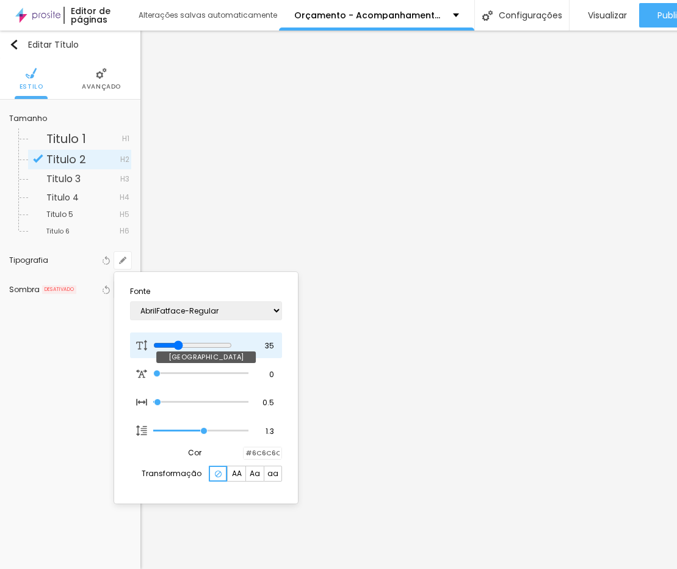
type input "34"
type input "1"
type input "24"
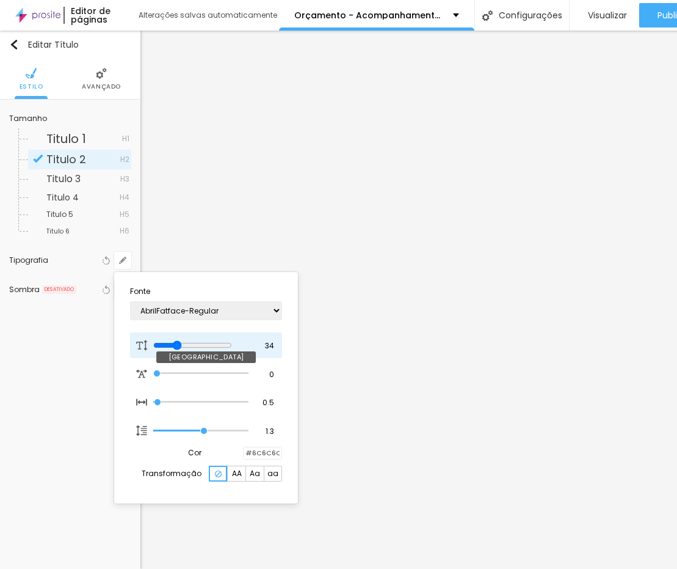
type input "1"
type input "23"
type input "1"
type input "21"
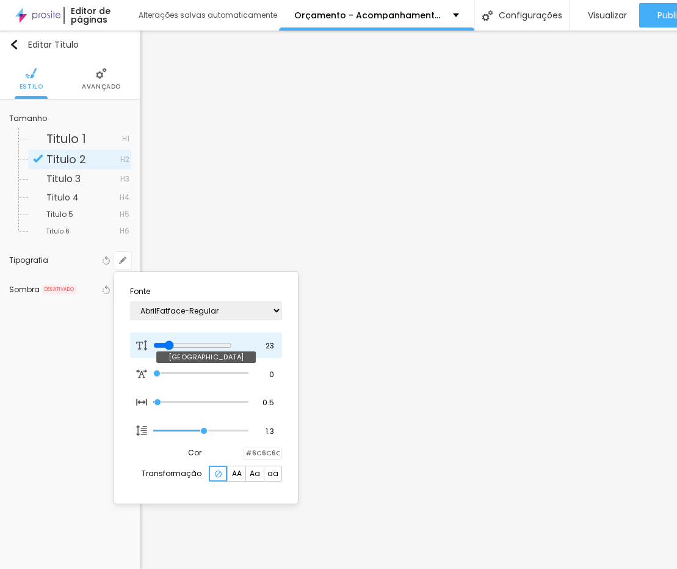
type input "21"
type input "1"
type input "20"
type input "1"
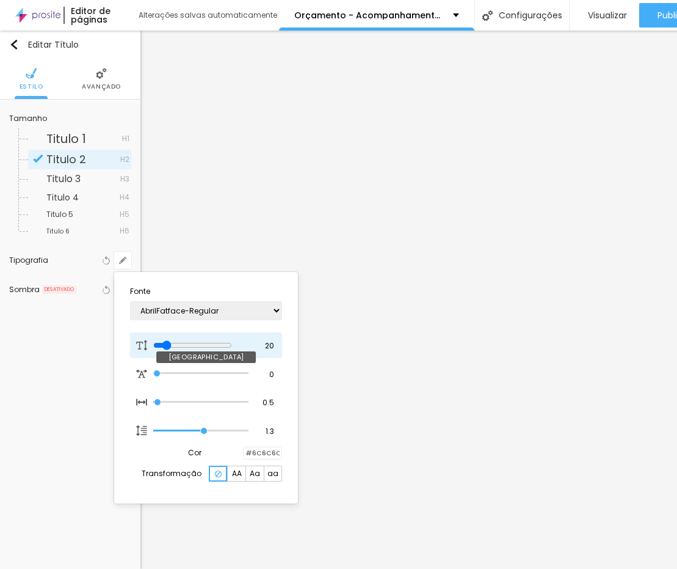
type input "19"
type input "1"
type input "18"
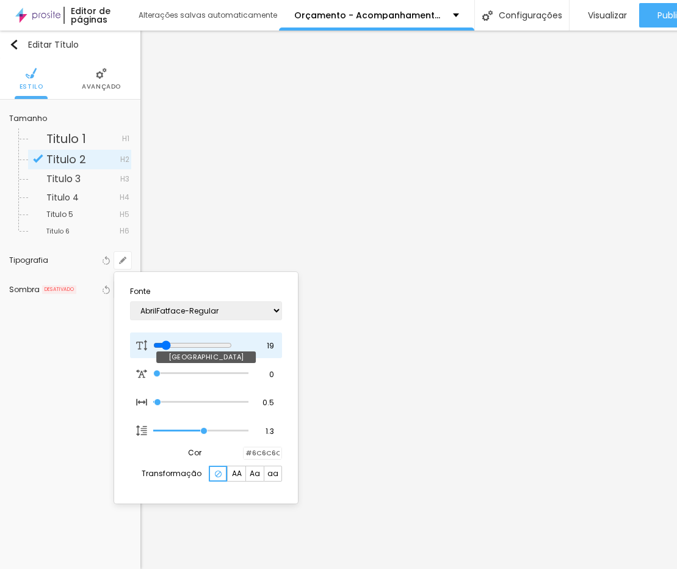
type input "1"
type input "20"
type input "1"
type input "22"
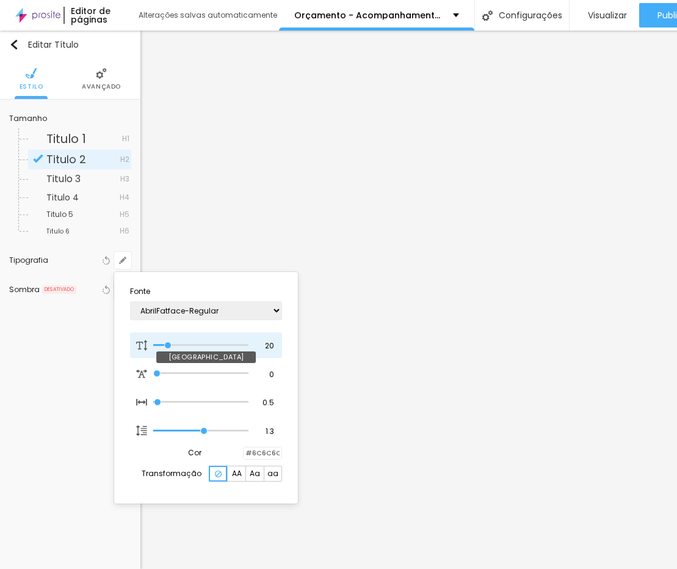
type input "22"
type input "1"
type input "20"
type input "1"
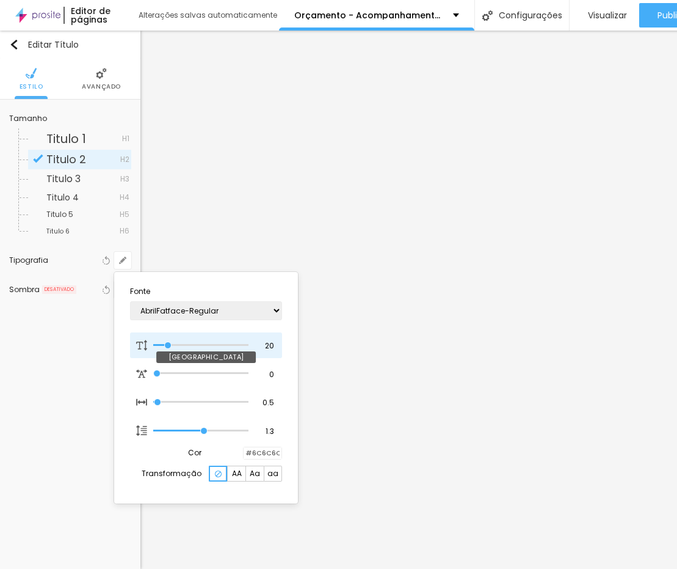
type input "18"
type input "1"
type input "17"
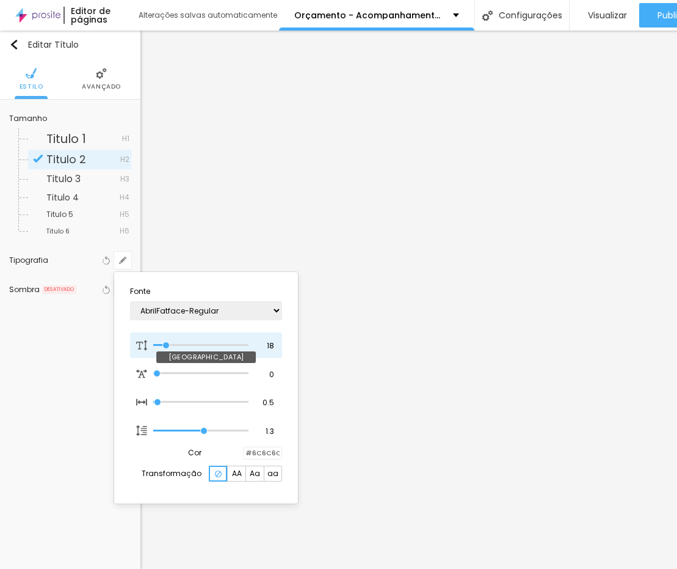
type input "1"
type input "18"
type input "1"
type input "18"
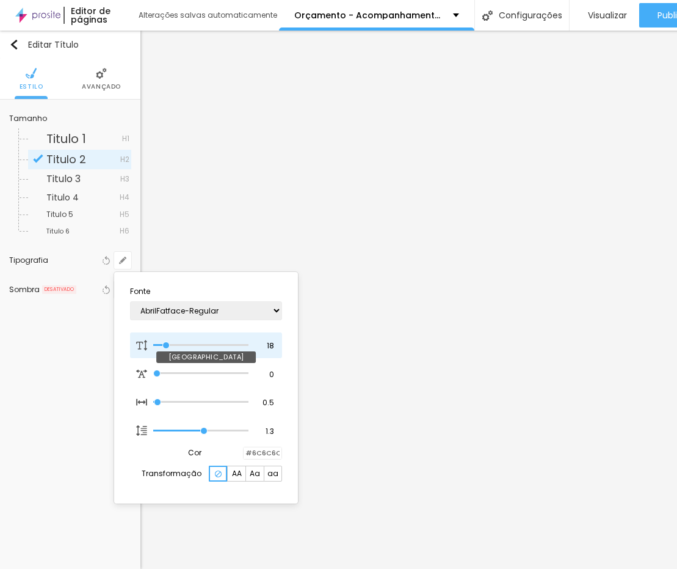
click at [167, 344] on input "range" at bounding box center [200, 345] width 95 height 6
click at [571, 16] on div at bounding box center [338, 284] width 677 height 569
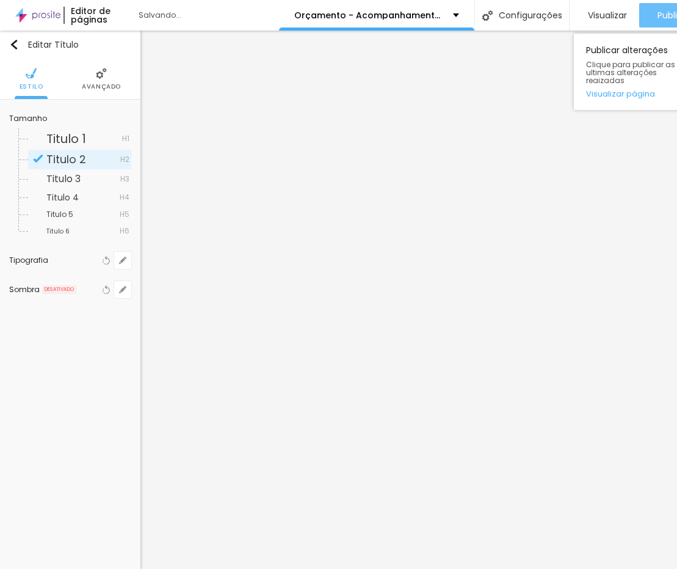
click at [571, 15] on span "Publicar" at bounding box center [675, 15] width 34 height 10
click at [571, 10] on span "Publicar" at bounding box center [675, 15] width 34 height 10
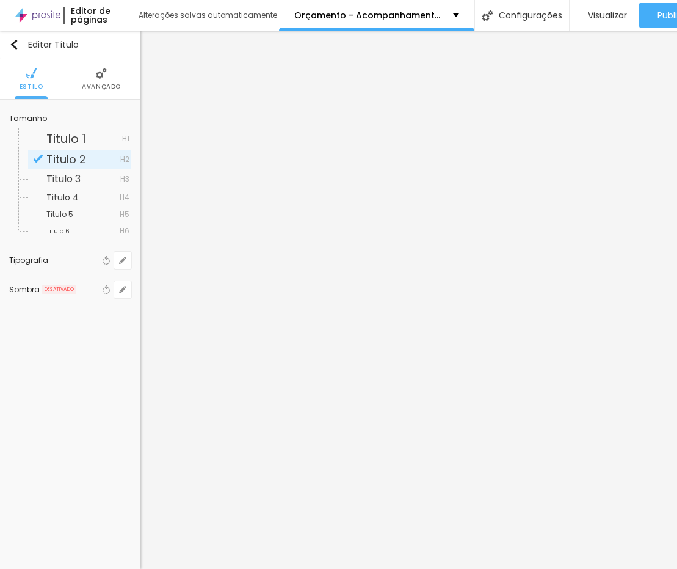
click at [114, 85] on span "Avançado" at bounding box center [101, 87] width 39 height 6
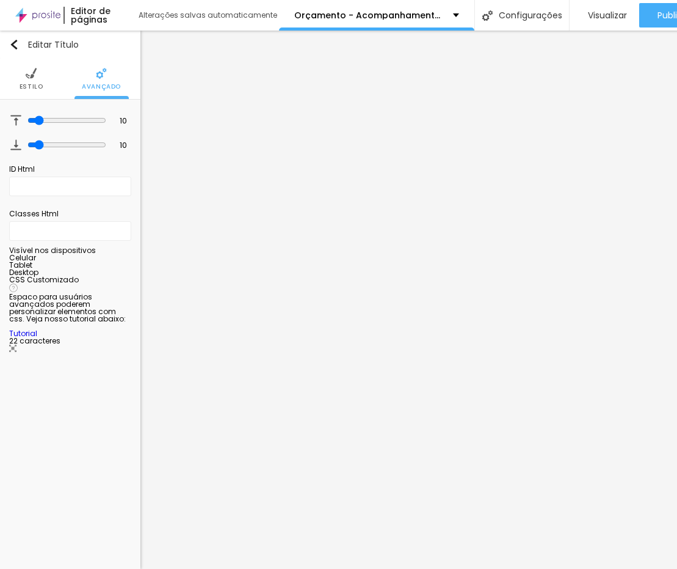
click at [28, 74] on img at bounding box center [31, 73] width 11 height 11
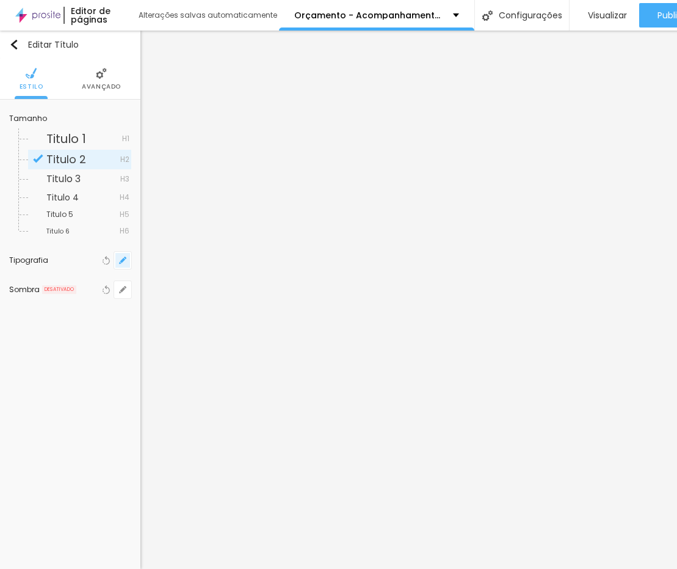
click at [122, 258] on icon "button" at bounding box center [122, 260] width 7 height 7
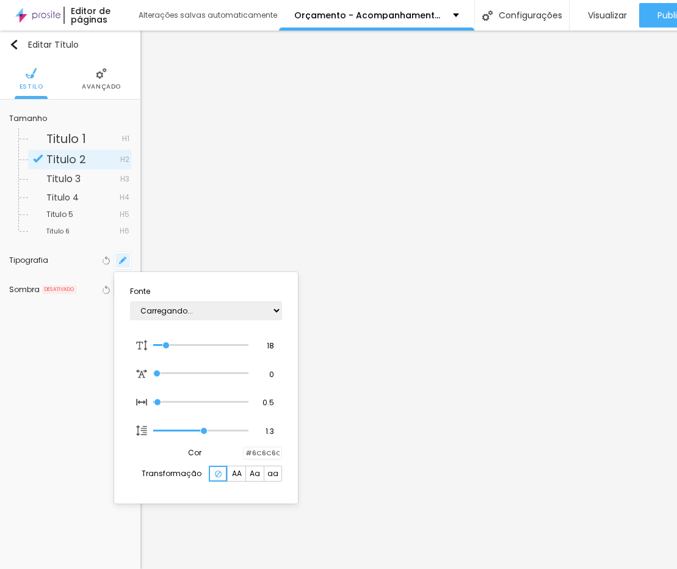
type input "1"
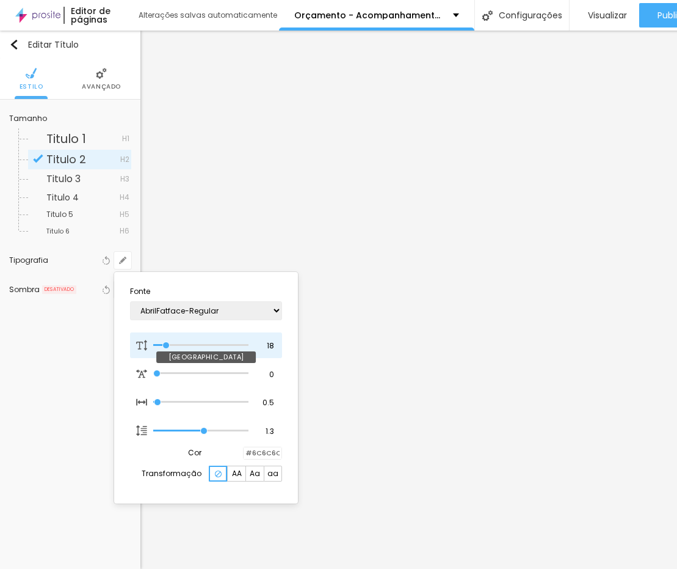
type input "17"
type input "1"
type input "18"
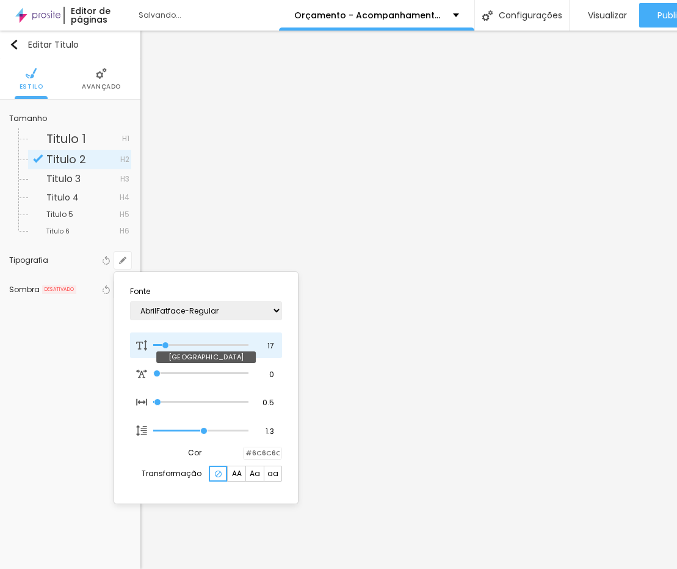
type input "1"
type input "19"
type input "1"
type input "19"
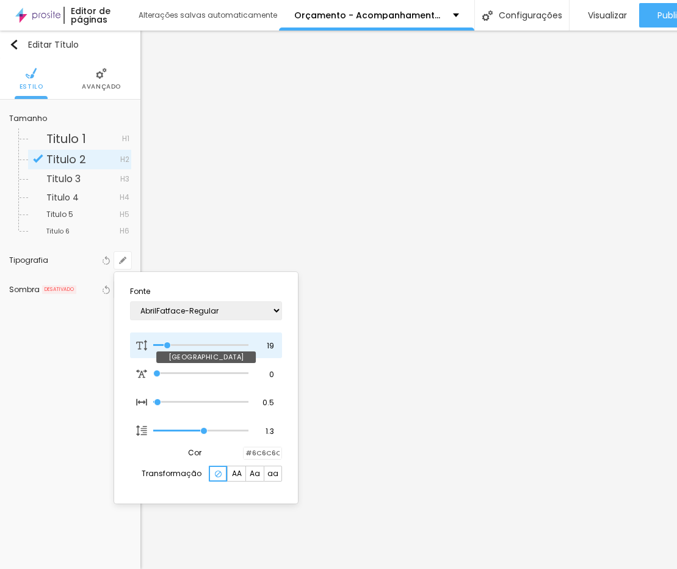
click at [168, 345] on input "range" at bounding box center [200, 345] width 95 height 6
type input "1"
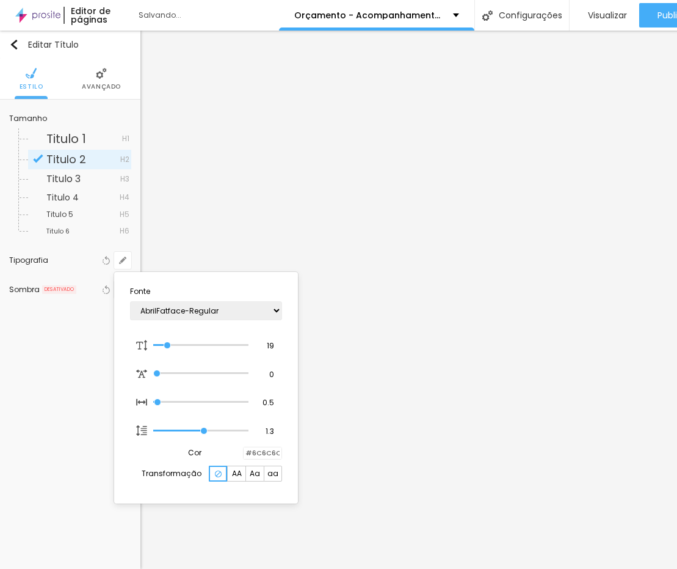
click at [571, 15] on div at bounding box center [338, 284] width 677 height 569
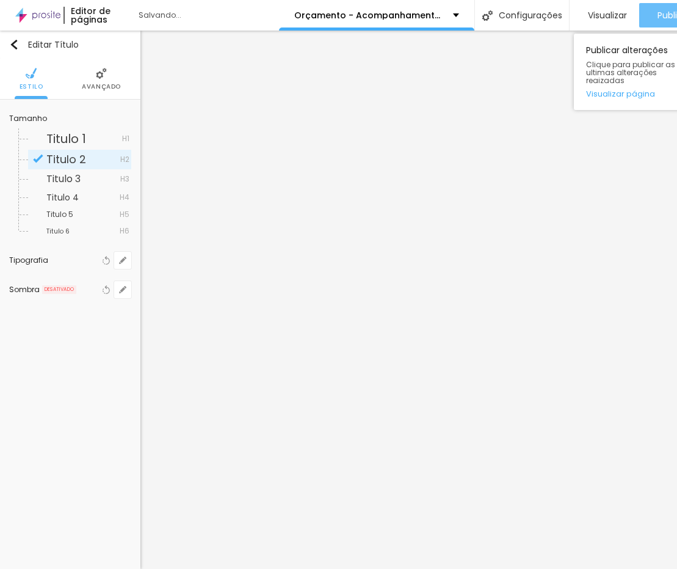
click at [571, 13] on span "Publicar" at bounding box center [675, 15] width 34 height 10
click at [571, 15] on span "Publicar" at bounding box center [675, 15] width 34 height 10
click at [571, 16] on span "Publicar" at bounding box center [675, 15] width 34 height 10
click at [571, 15] on span "Publicar" at bounding box center [675, 15] width 34 height 10
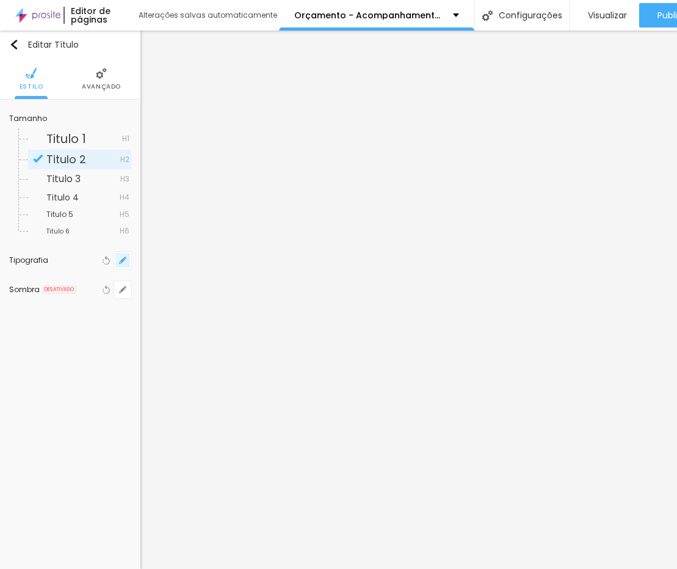
click at [123, 257] on icon "button" at bounding box center [122, 260] width 7 height 7
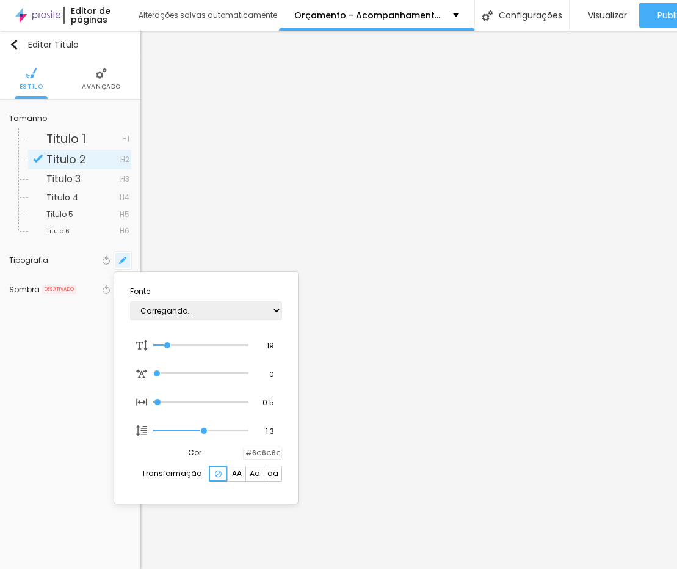
type input "1"
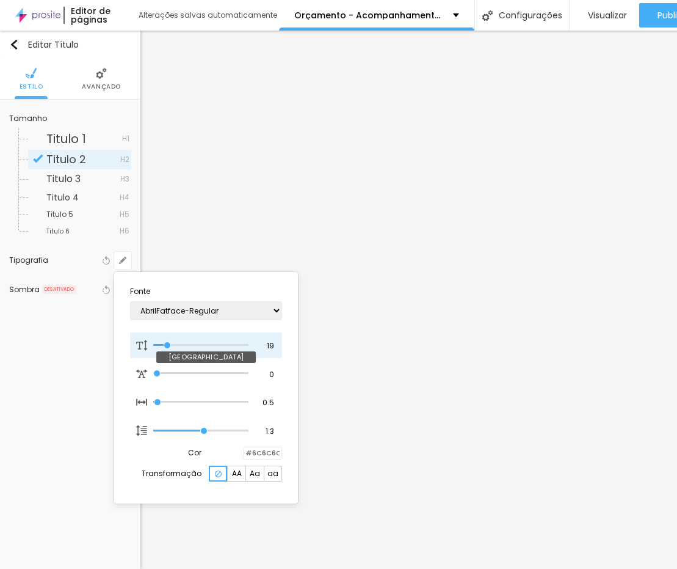
type input "18"
type input "1"
type input "17"
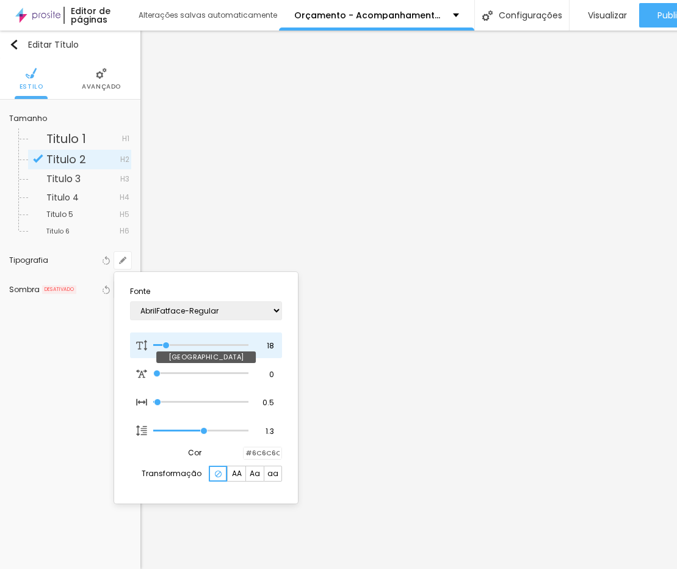
type input "1"
type input "18"
type input "1"
type input "18"
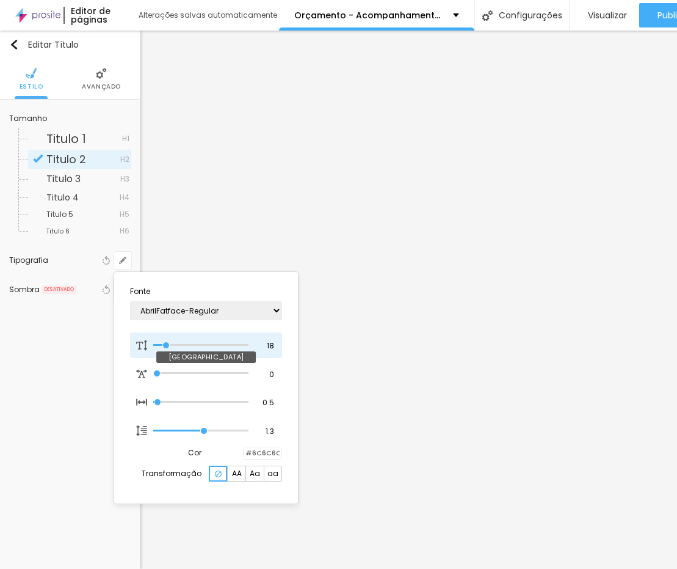
click at [167, 346] on input "range" at bounding box center [200, 345] width 95 height 6
type input "1"
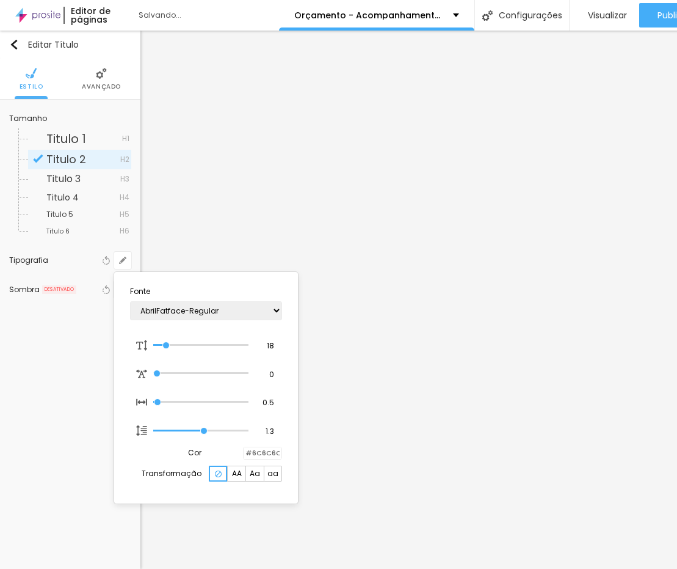
click at [571, 18] on div at bounding box center [338, 284] width 677 height 569
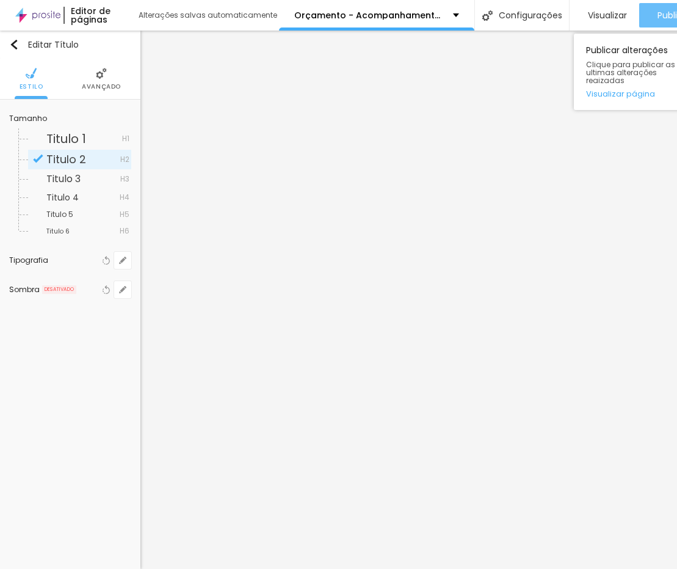
click at [571, 11] on span "Publicar" at bounding box center [675, 15] width 34 height 10
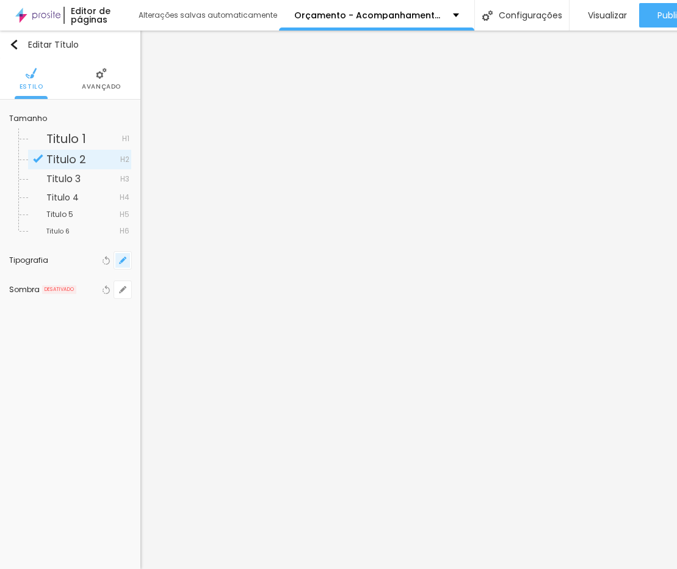
click at [126, 262] on icon "button" at bounding box center [122, 260] width 7 height 7
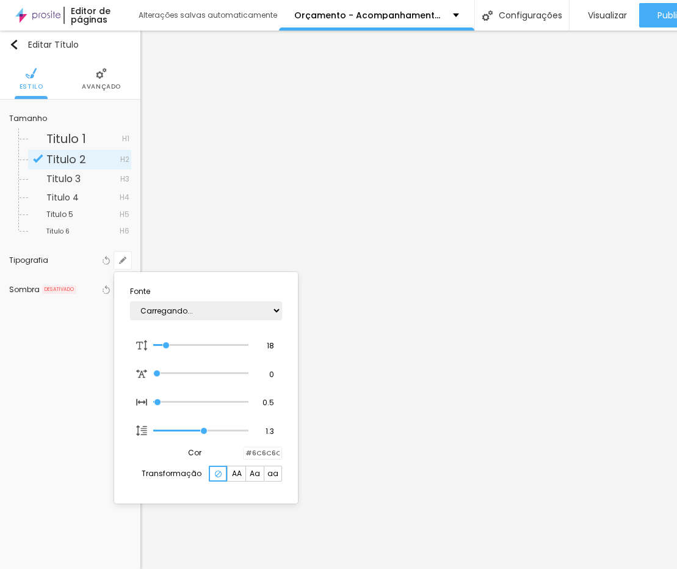
type input "1"
type input "14"
type input "1"
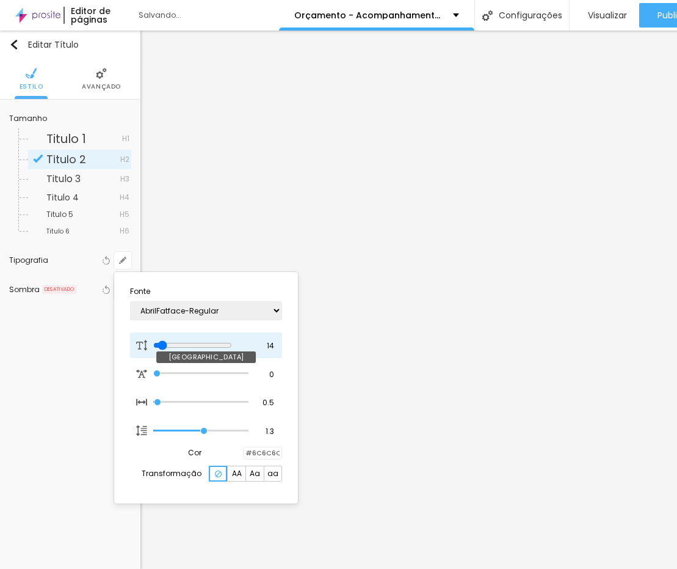
type input "15"
type input "1"
type input "16"
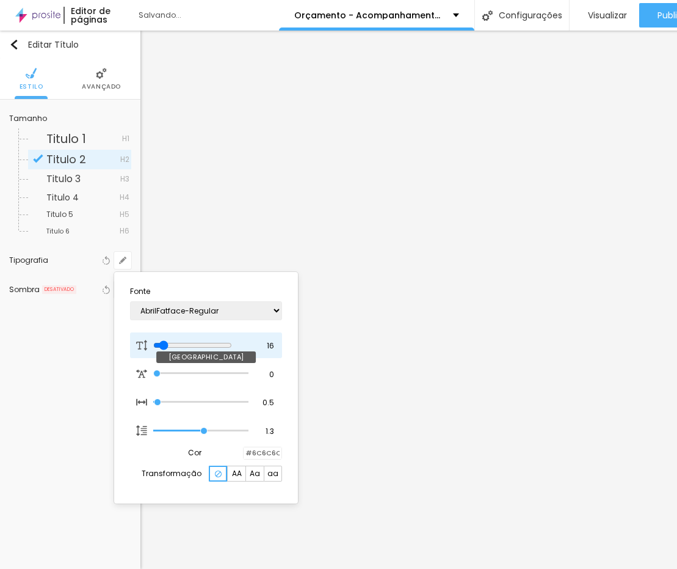
type input "1"
type input "17"
type input "1"
type input "18"
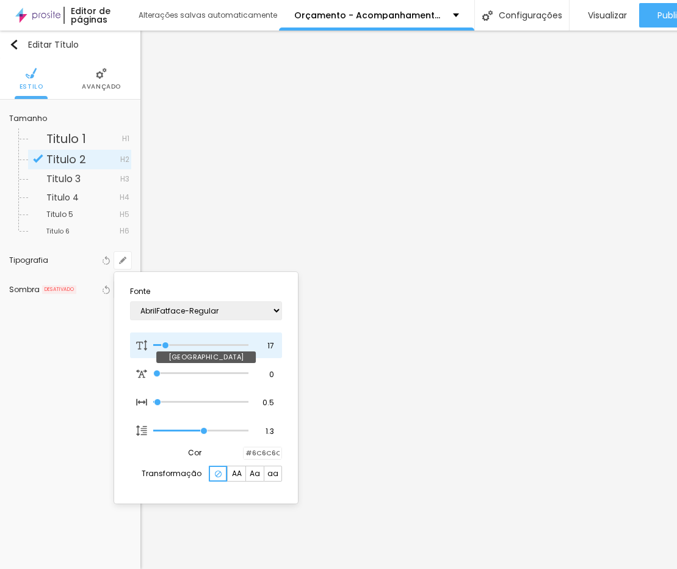
type input "18"
type input "1"
type input "19"
type input "1"
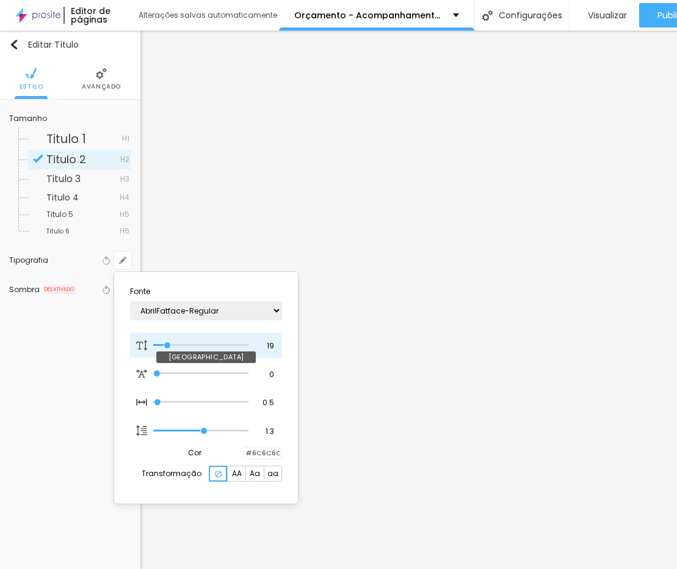
drag, startPoint x: 163, startPoint y: 346, endPoint x: 168, endPoint y: 350, distance: 6.5
type input "19"
click at [168, 348] on input "range" at bounding box center [200, 345] width 95 height 6
click at [253, 477] on span "Aa" at bounding box center [255, 473] width 10 height 7
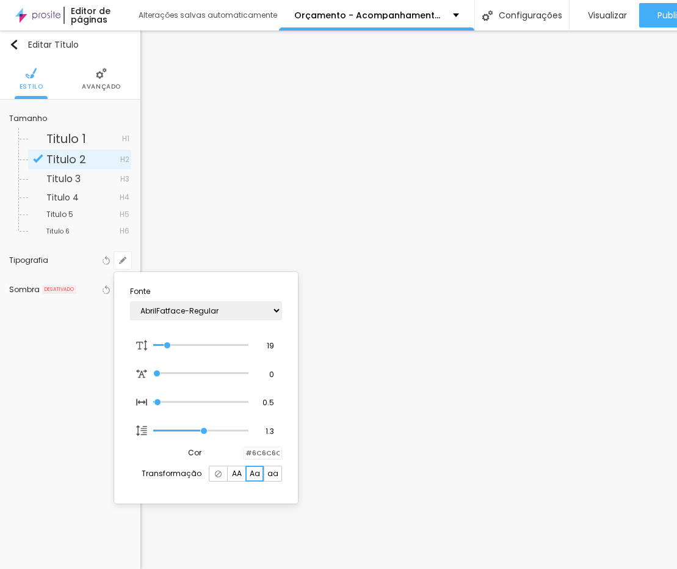
click at [234, 477] on span "AA" at bounding box center [237, 473] width 10 height 7
click at [275, 475] on span "aa" at bounding box center [273, 473] width 11 height 7
click at [185, 475] on p "Transformação" at bounding box center [172, 473] width 60 height 7
click at [213, 481] on div at bounding box center [218, 473] width 18 height 16
type input "1"
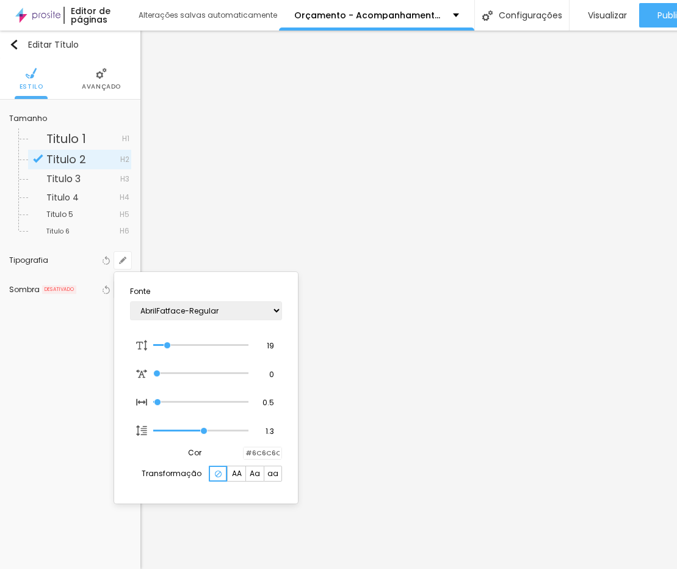
click at [20, 383] on div at bounding box center [338, 284] width 677 height 569
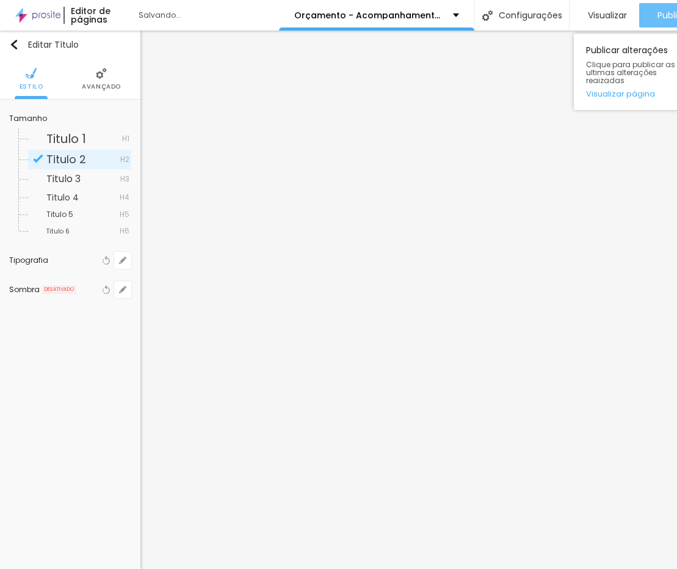
click at [571, 21] on button "Publicar" at bounding box center [675, 15] width 70 height 24
click at [571, 16] on span "Publicar" at bounding box center [675, 15] width 34 height 10
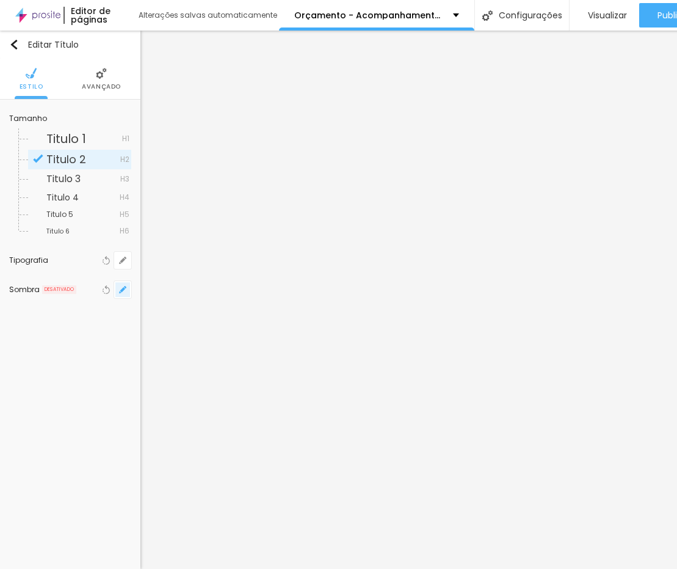
click at [117, 290] on button "button" at bounding box center [122, 289] width 17 height 17
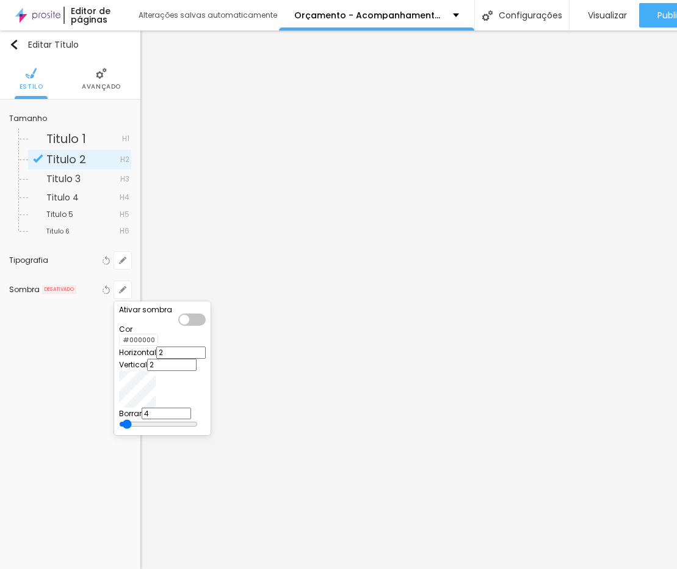
click at [206, 321] on div at bounding box center [191, 319] width 27 height 12
click at [206, 313] on div at bounding box center [162, 313] width 87 height 0
click at [128, 261] on div at bounding box center [338, 284] width 677 height 569
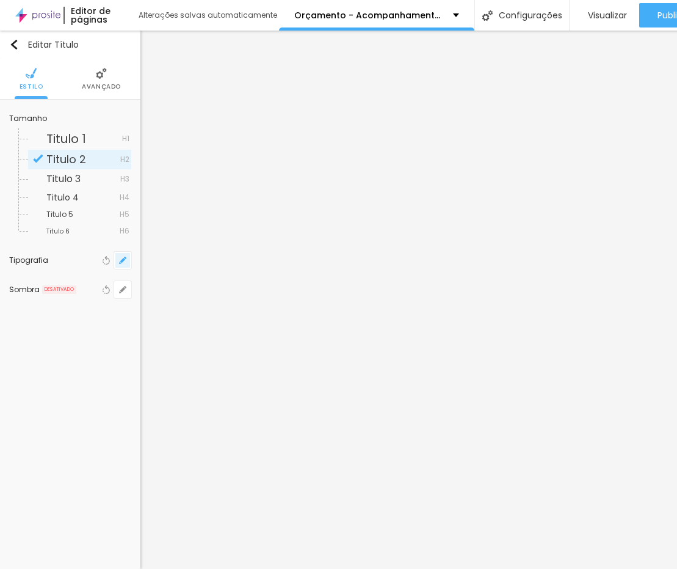
click at [124, 261] on icon "button" at bounding box center [122, 260] width 7 height 7
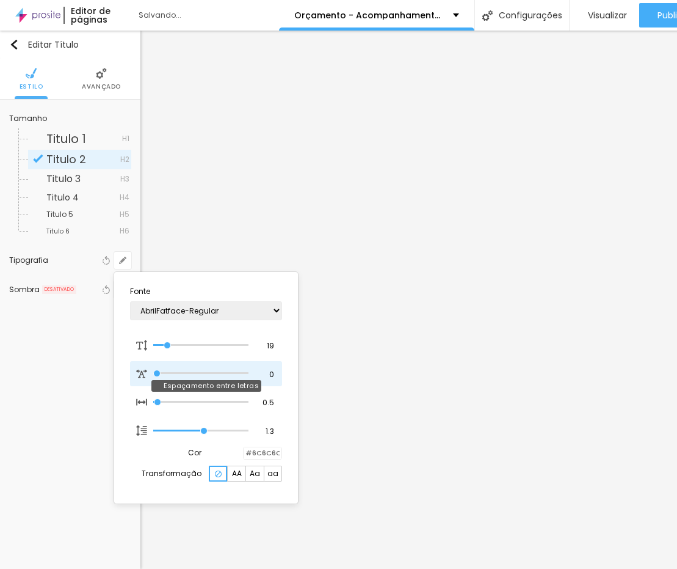
type input "1"
type input "0.2"
type input "1"
type input "0.3"
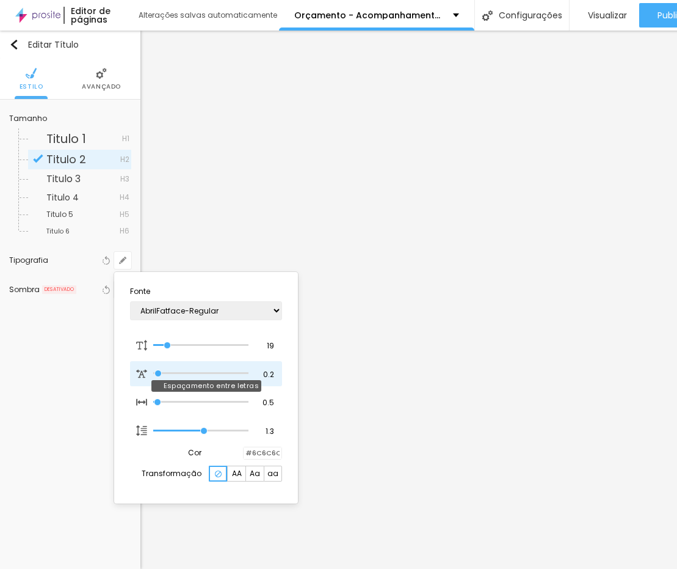
type input "0.3"
type input "1"
type input "0.4"
type input "1"
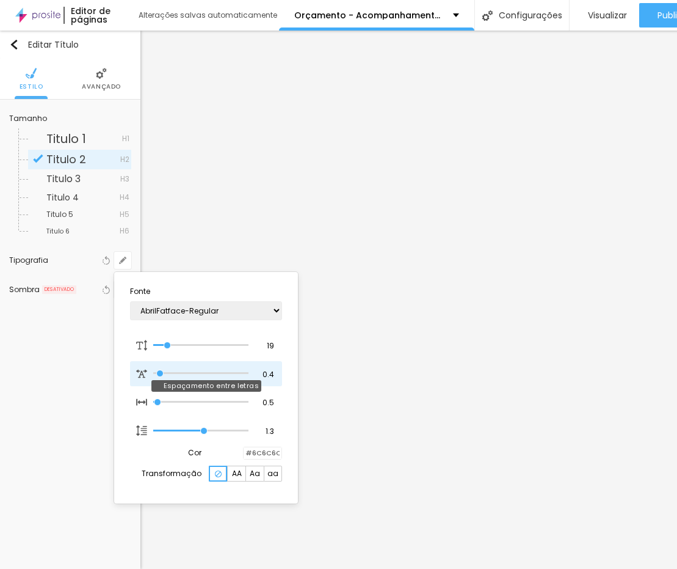
type input "0.5"
type input "1"
type input "0.6"
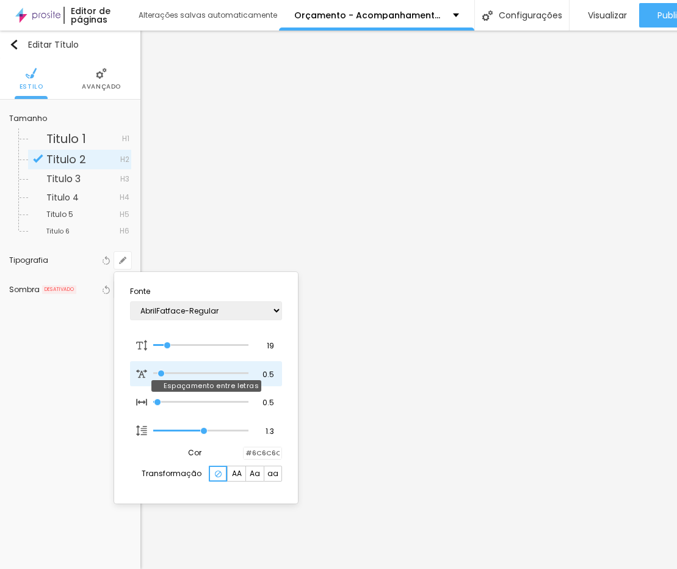
type input "1"
type input "0.5"
type input "1"
type input "0.4"
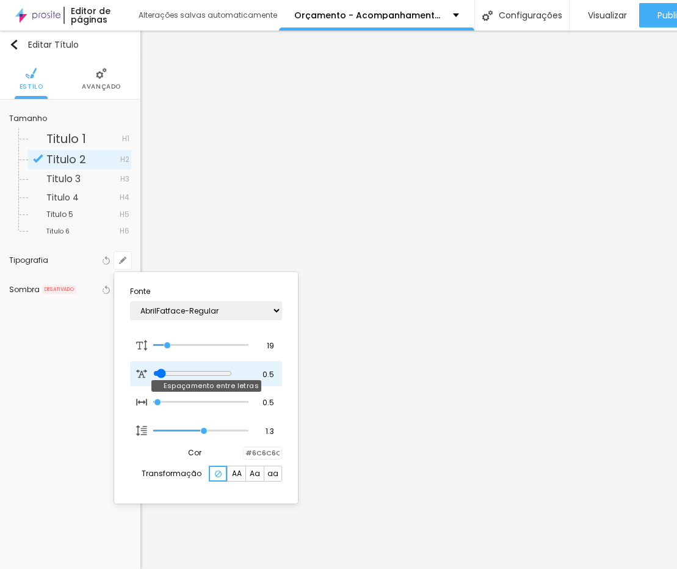
type input "0.4"
type input "1"
type input "0.3"
type input "1"
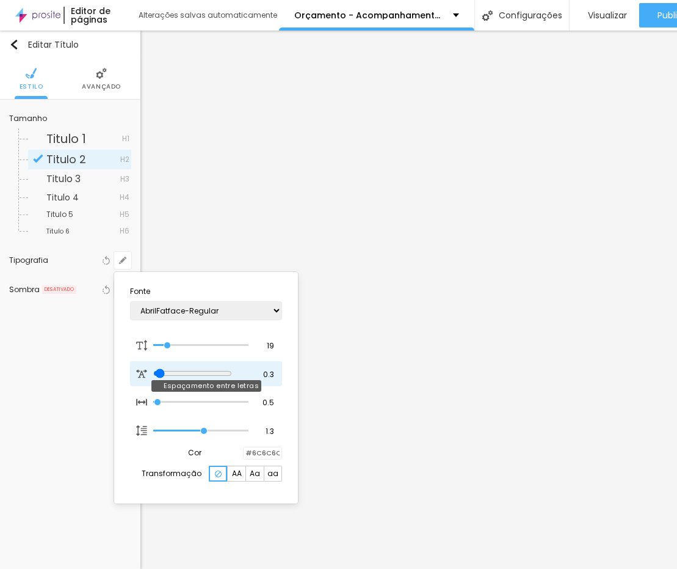
type input "0.2"
type input "1"
type input "0.1"
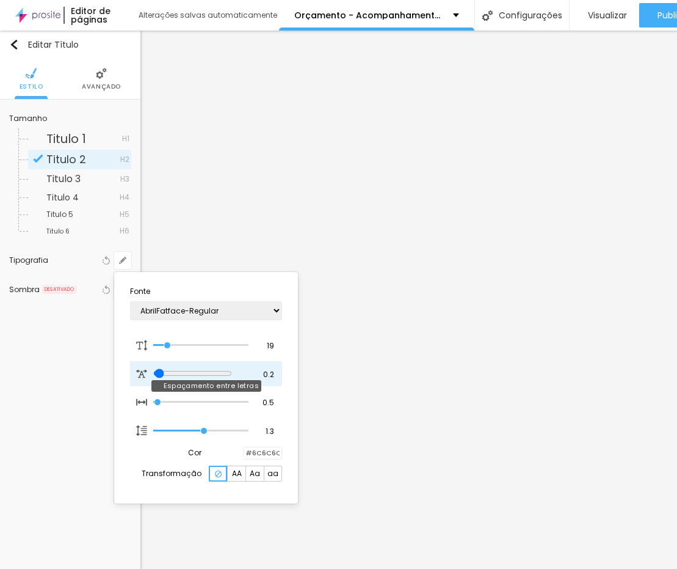
type input "1"
type input "0"
type input "1"
type input "0.1"
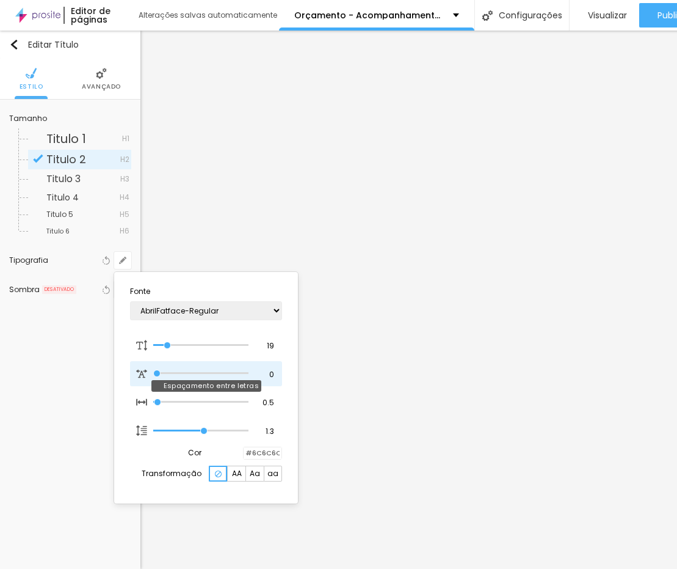
type input "0.1"
type input "1"
type input "0.2"
type input "1"
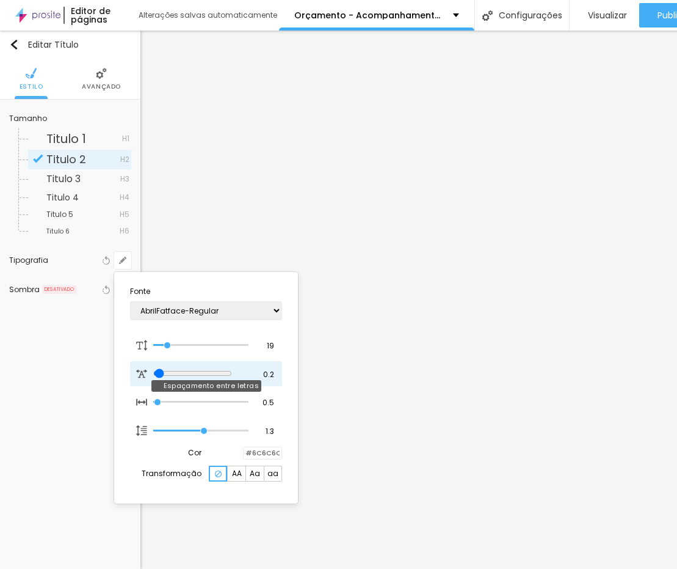
type input "0.2"
click at [159, 371] on input "range" at bounding box center [192, 373] width 79 height 10
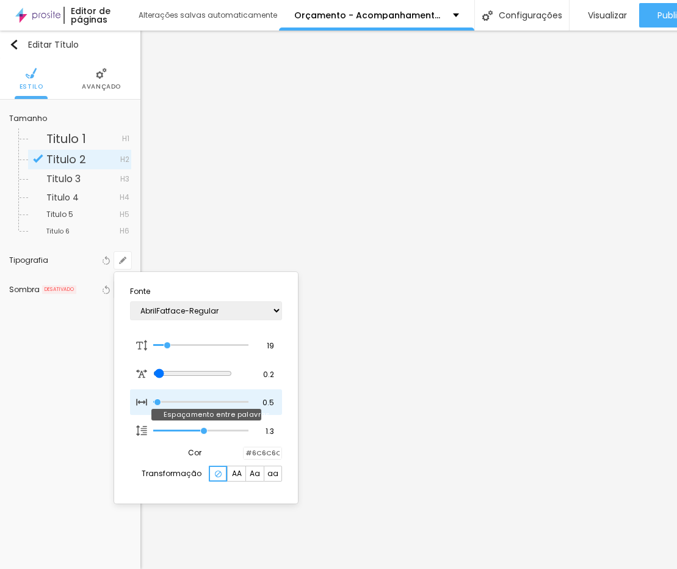
type input "2"
type input "3"
type input "4"
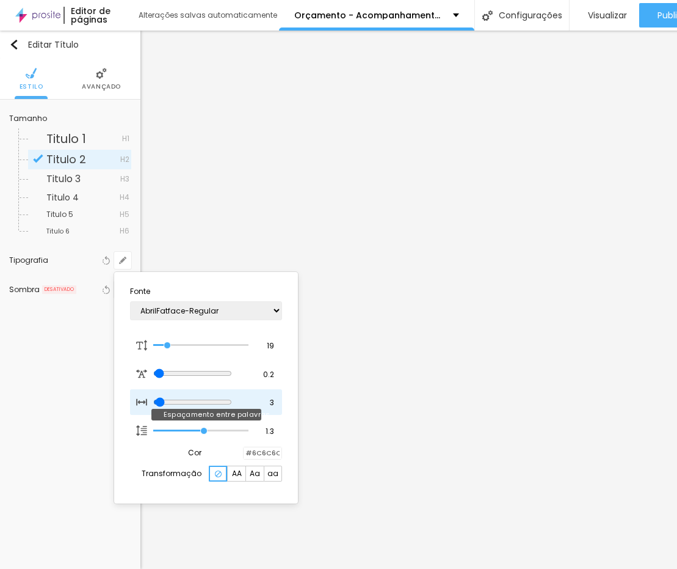
type input "4"
type input "5"
type input "6"
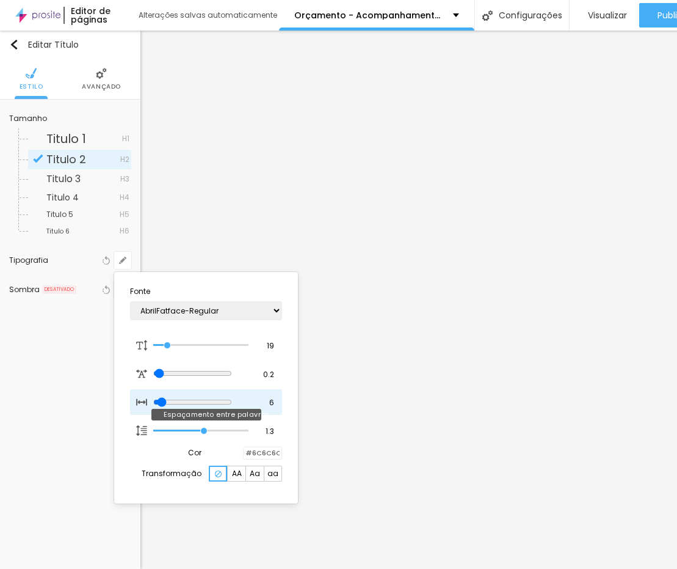
type input "7"
type input "6"
type input "5"
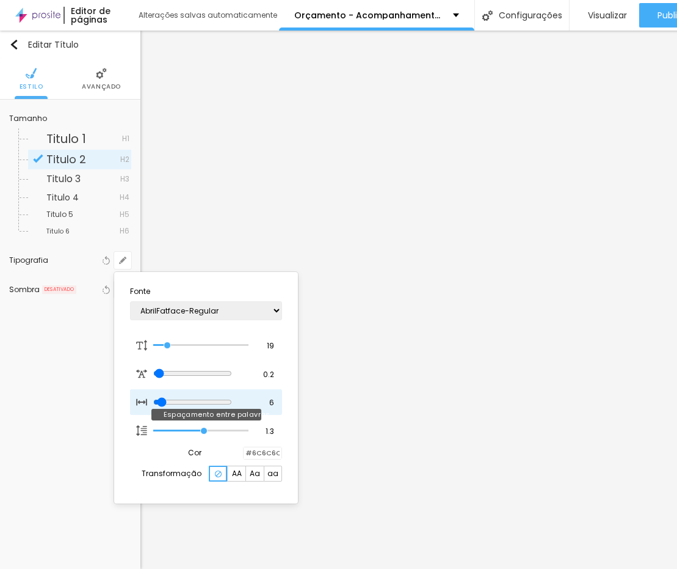
type input "5"
type input "3"
type input "2"
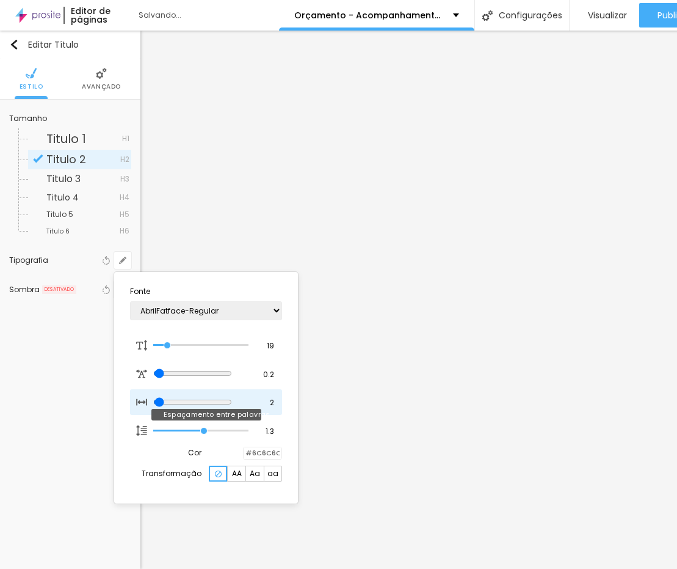
type input "1"
type input "0"
type input "1"
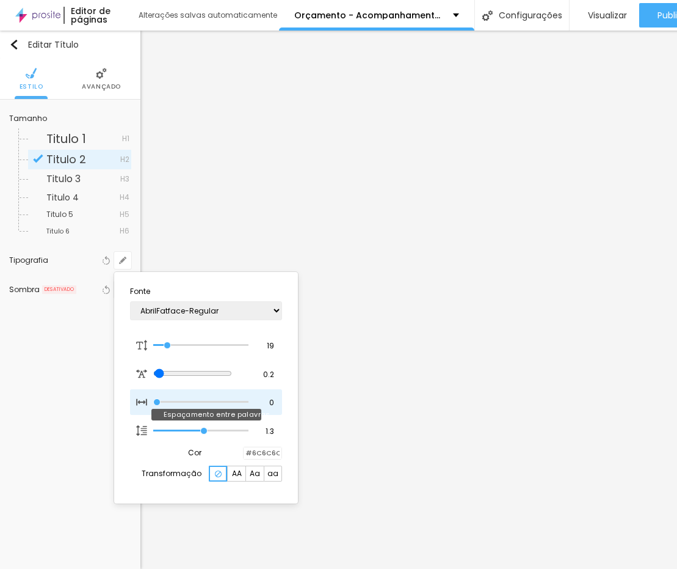
type input "1"
type input "2"
type input "3"
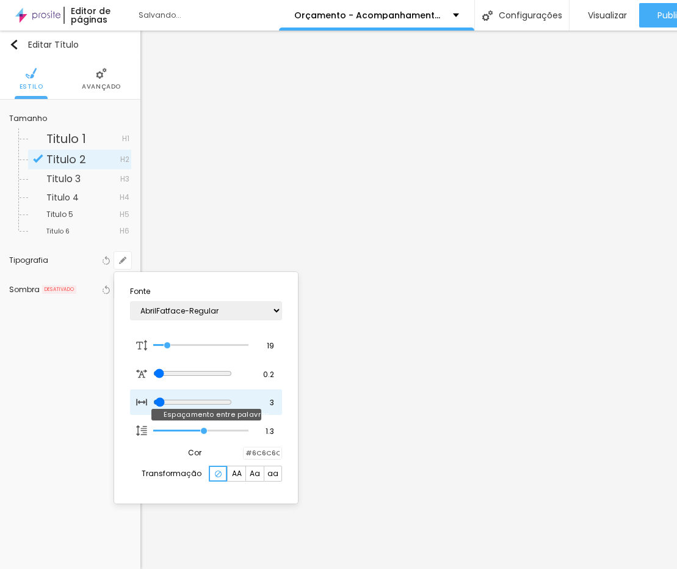
type input "2"
type input "1"
type input "0"
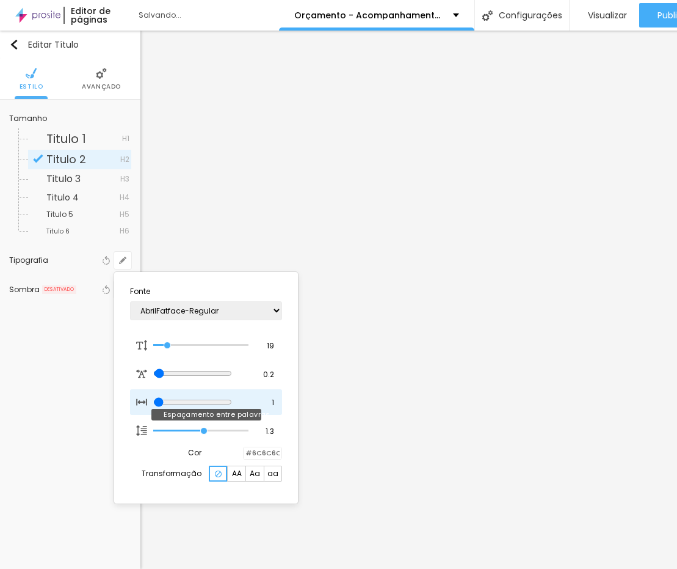
type input "0"
type input "1"
click at [159, 400] on input "range" at bounding box center [192, 402] width 79 height 10
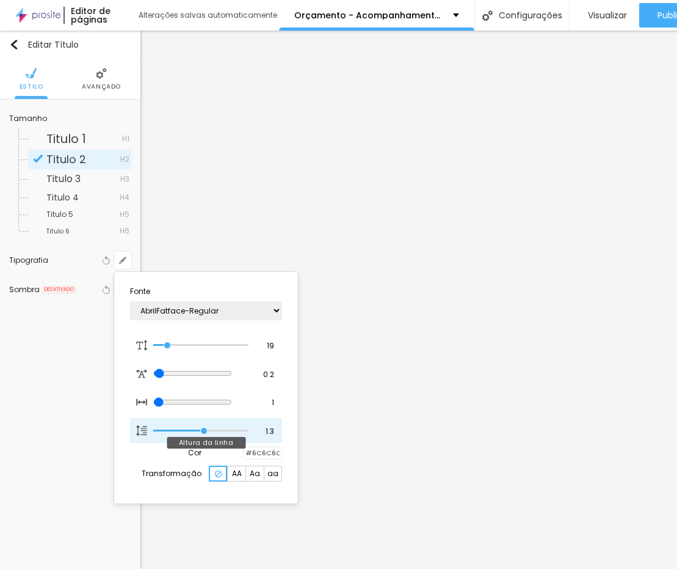
type input "1.4"
type input "1.3"
drag, startPoint x: 203, startPoint y: 431, endPoint x: 199, endPoint y: 436, distance: 6.9
click at [199, 436] on input "range" at bounding box center [192, 431] width 79 height 10
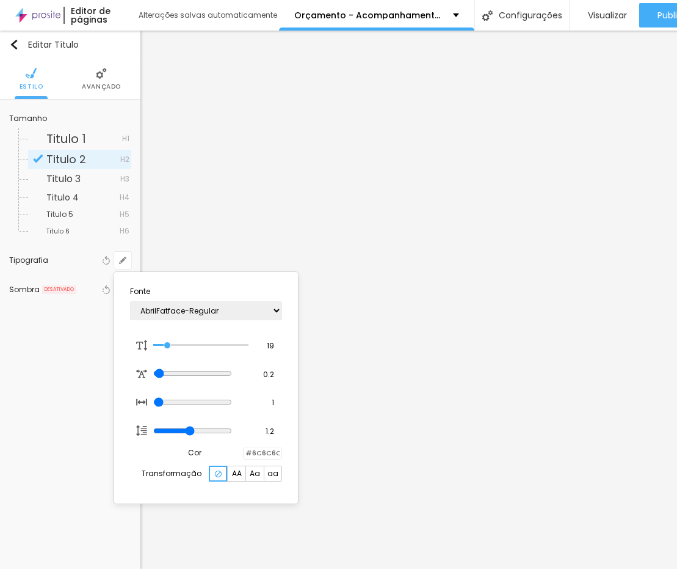
click at [490, 283] on div at bounding box center [338, 284] width 677 height 569
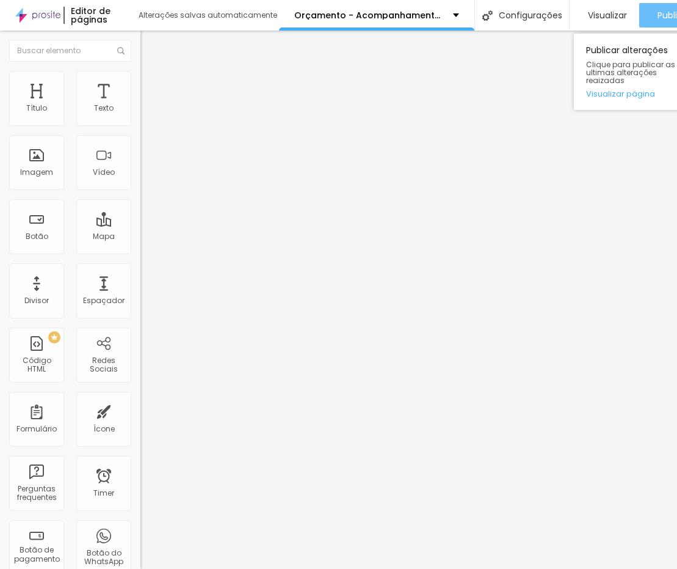
click at [571, 20] on button "Publicar" at bounding box center [675, 15] width 70 height 24
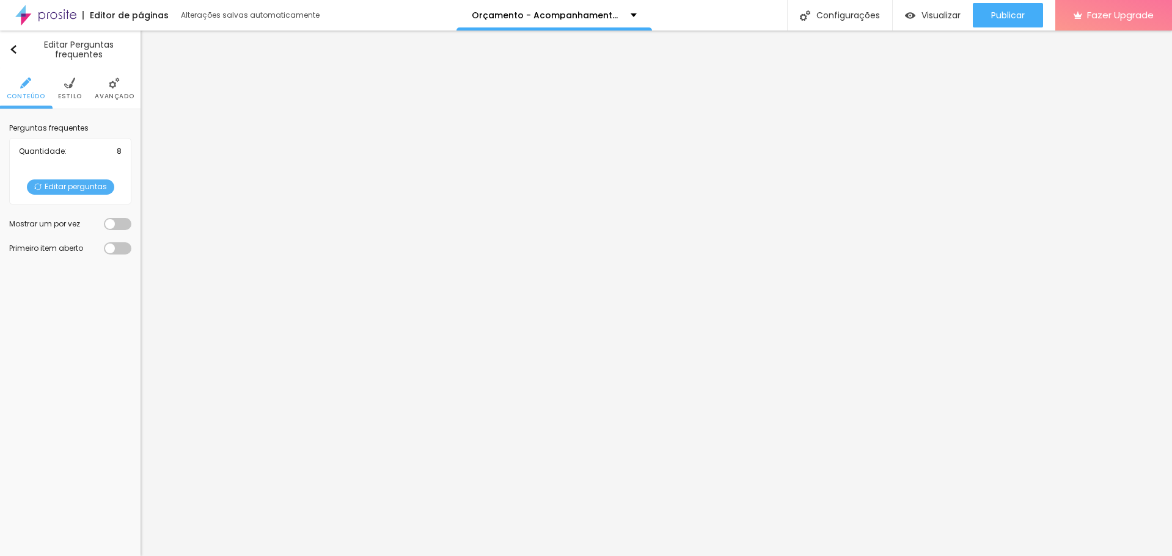
click at [93, 186] on span "Editar perguntas" at bounding box center [70, 187] width 87 height 15
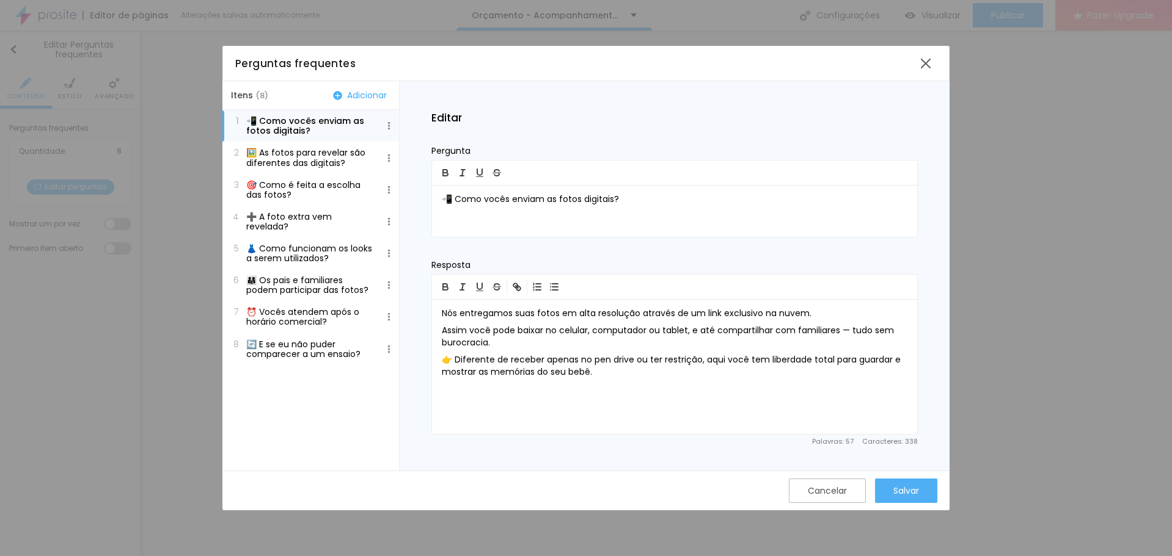
click at [333, 354] on p "🔄 E se eu não puder comparecer a um ensaio?" at bounding box center [309, 350] width 127 height 20
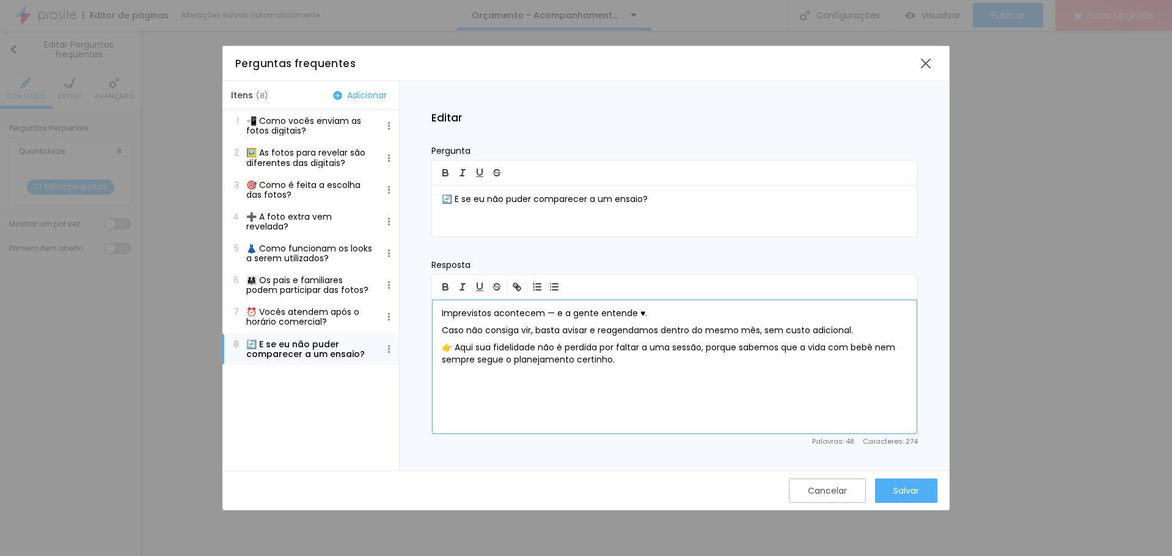
click at [571, 319] on p "Imprevistos acontecem — e a gente entende ♥." at bounding box center [674, 314] width 465 height 12
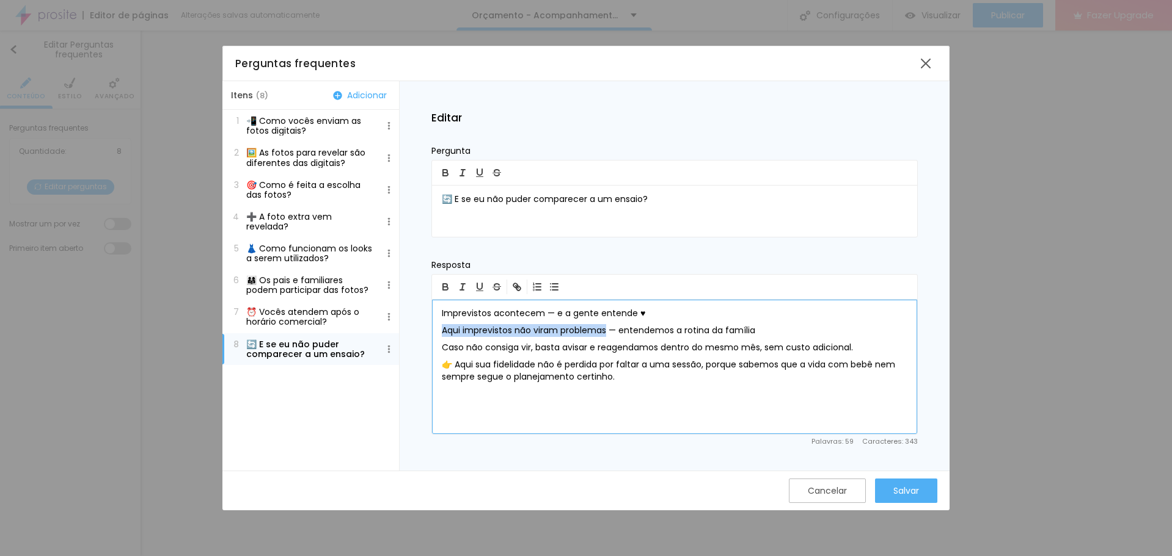
drag, startPoint x: 607, startPoint y: 332, endPoint x: 432, endPoint y: 323, distance: 175.5
click at [432, 323] on div "Imprevistos acontecem — e a gente entende ♥ Aqui imprevistos não viram problema…" at bounding box center [674, 367] width 485 height 134
drag, startPoint x: 542, startPoint y: 313, endPoint x: 373, endPoint y: 312, distance: 169.2
click at [373, 312] on div "Itens ( 8 ) Adicionar 1 📲 Como vocês enviam as fotos digitais? 2 🖼️ As fotos pa…" at bounding box center [585, 276] width 727 height 390
click at [492, 318] on p "Imprevistos acontecem — e a gente entende ♥" at bounding box center [674, 314] width 465 height 12
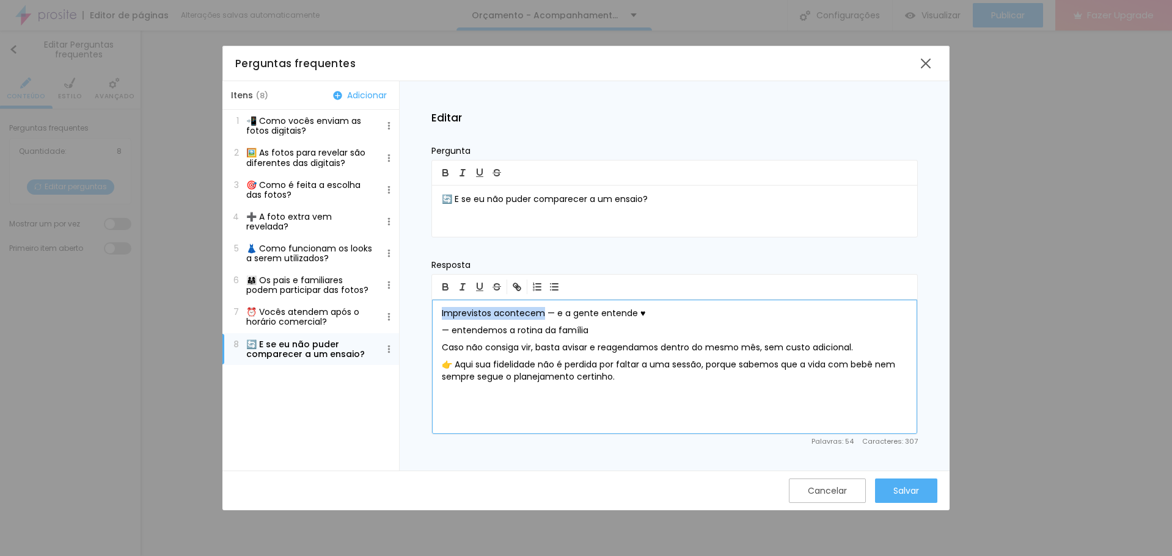
drag, startPoint x: 534, startPoint y: 313, endPoint x: 432, endPoint y: 315, distance: 102.0
click at [432, 315] on div "Imprevistos acontecem — e a gente entende ♥ — entendemos a rotina da família [P…" at bounding box center [674, 367] width 485 height 134
drag, startPoint x: 588, startPoint y: 330, endPoint x: 511, endPoint y: 326, distance: 77.7
click at [511, 326] on p "— entendemos a rotina da família" at bounding box center [674, 331] width 465 height 12
copy p "a rotina da família"
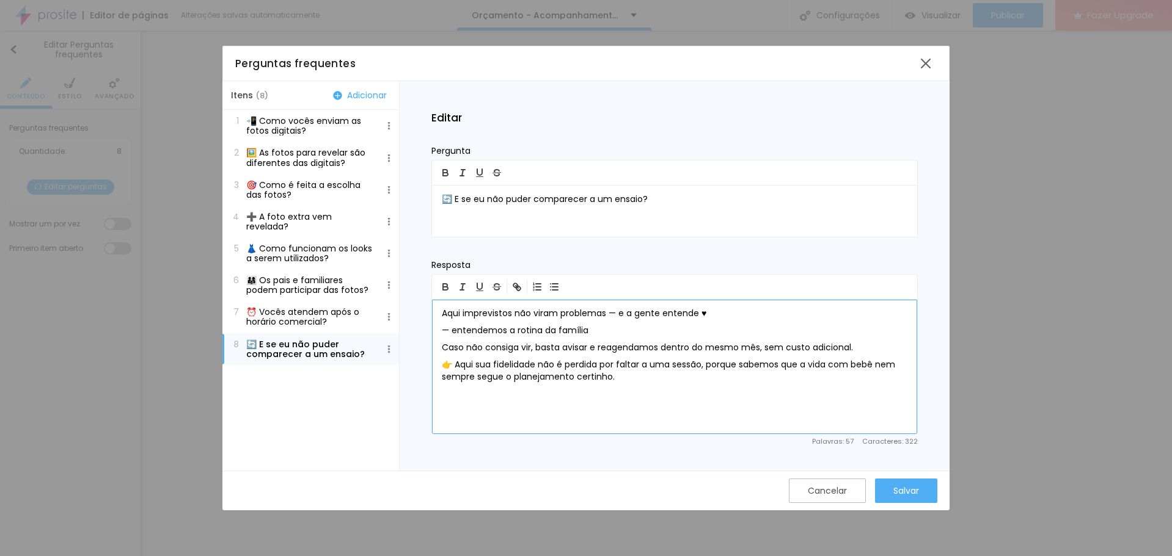
click at [571, 313] on p "Aqui imprevistos não viram problemas — e a gente entende ♥" at bounding box center [674, 314] width 465 height 12
click at [571, 316] on p "Aqui imprevistos não viram problemas — e a gente entendea rotina da família ♥" at bounding box center [674, 314] width 465 height 12
click at [571, 325] on p "— entendemos a rotina da família" at bounding box center [674, 331] width 465 height 12
drag, startPoint x: 609, startPoint y: 327, endPoint x: 407, endPoint y: 334, distance: 202.3
click at [407, 334] on div "Editar Pergunta 🔄 E se eu não puder comparecer a um ensaio? Resposta Aqui impre…" at bounding box center [674, 276] width 550 height 390
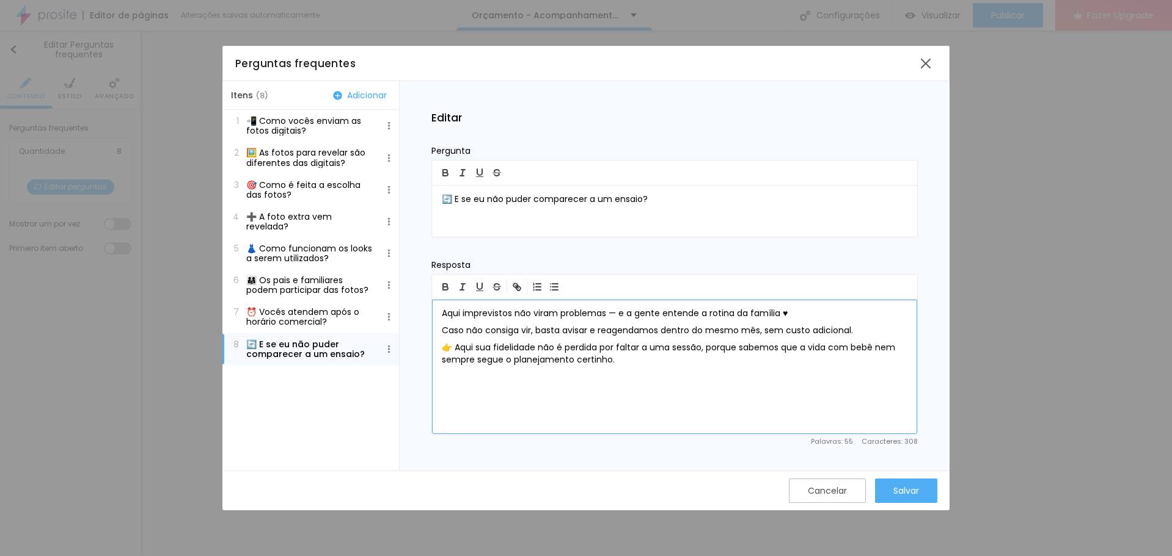
click at [571, 332] on p "Caso não consiga vir, basta avisar e reagendamos dentro do mesmo mês, sem custo…" at bounding box center [674, 331] width 465 height 12
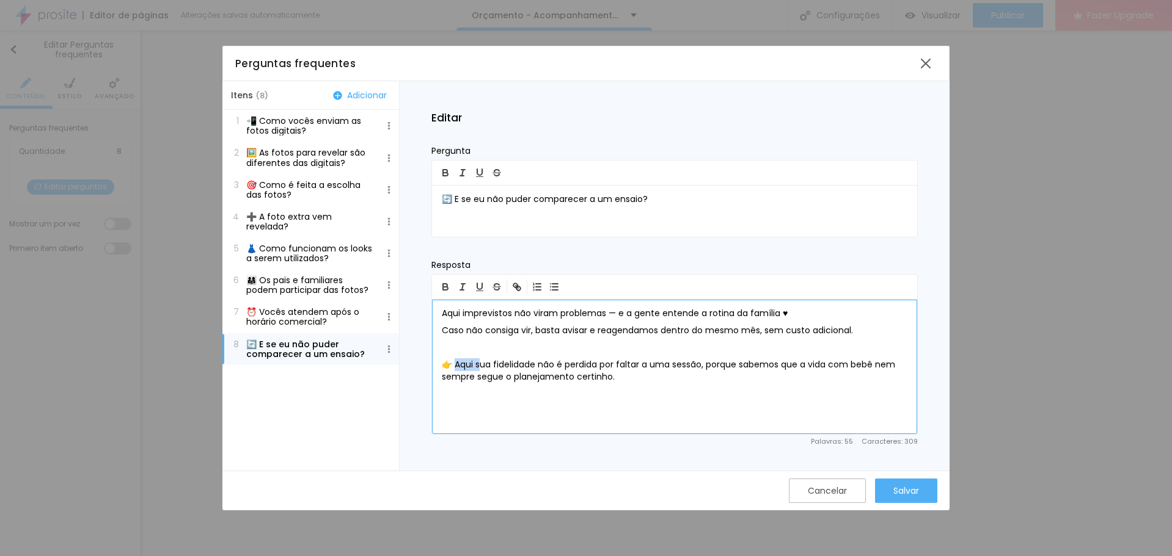
drag, startPoint x: 481, startPoint y: 364, endPoint x: 456, endPoint y: 362, distance: 25.8
click at [456, 362] on p "👉 Aqui sua fidelidade não é perdida por faltar a uma sessão, porque sabemos que…" at bounding box center [674, 371] width 465 height 24
click at [571, 491] on div "Salvar" at bounding box center [906, 491] width 26 height 10
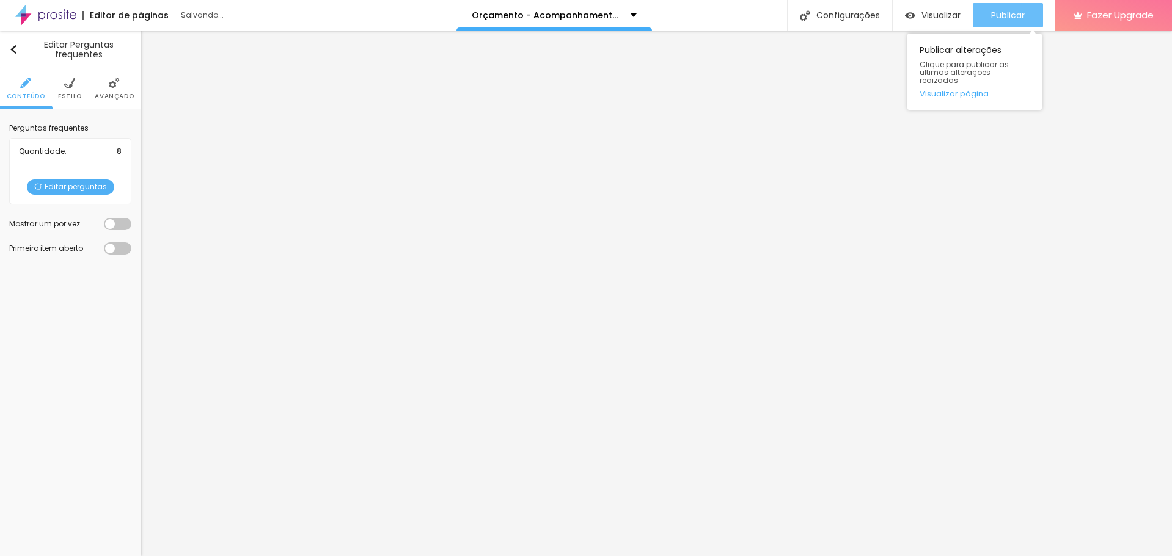
click at [571, 20] on button "Publicar" at bounding box center [1007, 15] width 70 height 24
